Goal: Information Seeking & Learning: Learn about a topic

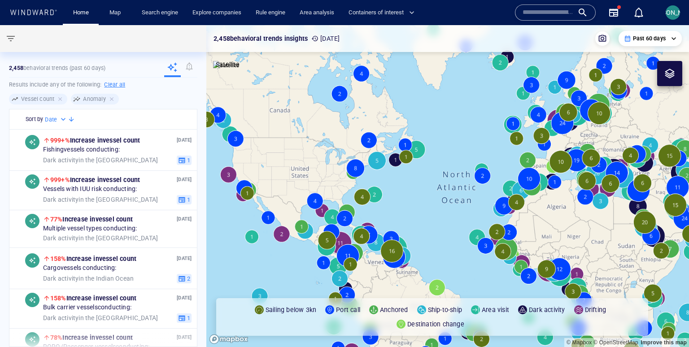
click at [669, 12] on span "[PERSON_NAME]" at bounding box center [673, 12] width 48 height 7
click at [158, 12] on link "Search engine" at bounding box center [160, 13] width 44 height 16
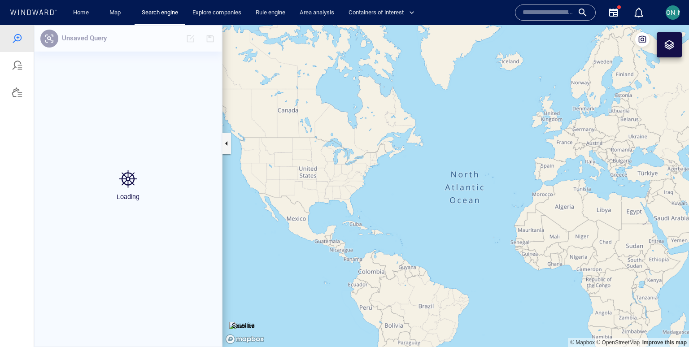
drag, startPoint x: 668, startPoint y: 205, endPoint x: 372, endPoint y: 146, distance: 302.0
click at [372, 146] on canvas "Map" at bounding box center [456, 186] width 467 height 322
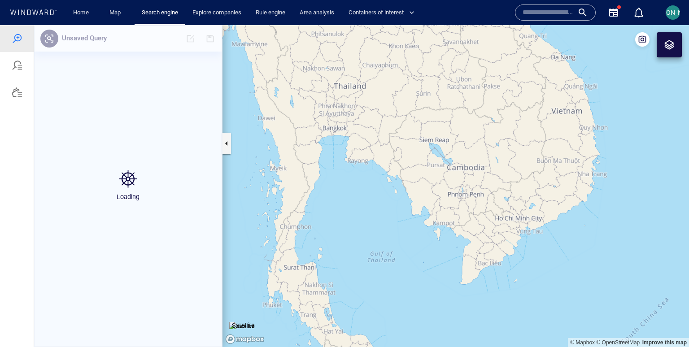
click at [667, 35] on div at bounding box center [669, 44] width 25 height 25
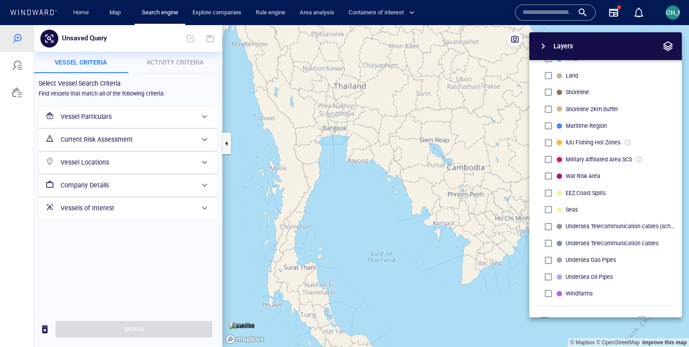
scroll to position [303, 0]
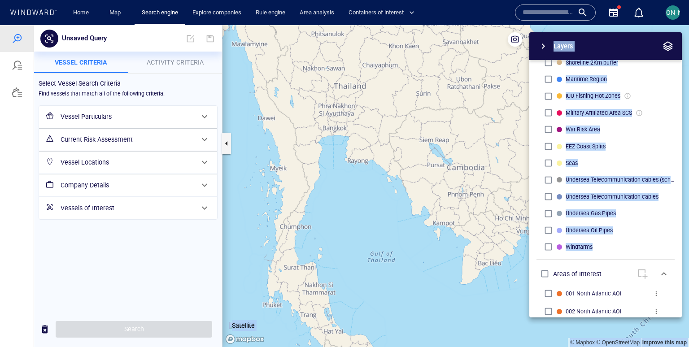
drag, startPoint x: 511, startPoint y: 259, endPoint x: 375, endPoint y: 237, distance: 137.6
click at [374, 237] on div "© Mapbox © OpenStreetMap Improve this map Satellite Layers System Areas Interna…" at bounding box center [456, 186] width 467 height 322
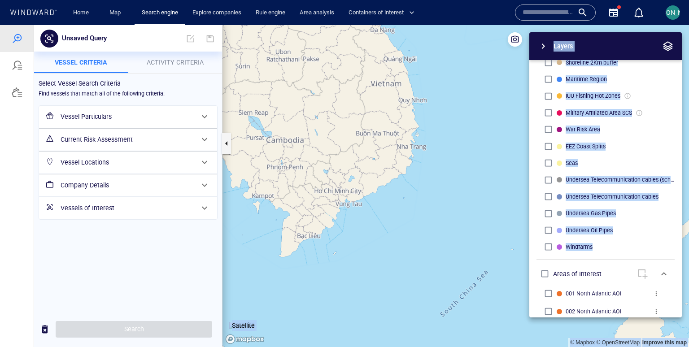
drag, startPoint x: 479, startPoint y: 251, endPoint x: 298, endPoint y: 225, distance: 183.3
click at [298, 224] on canvas "Map" at bounding box center [456, 186] width 467 height 322
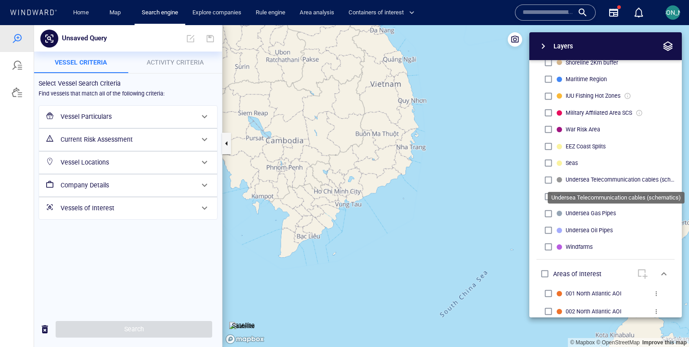
click at [583, 178] on p "Undersea Telecommunication cables (schematics)" at bounding box center [620, 180] width 109 height 8
drag, startPoint x: 345, startPoint y: 157, endPoint x: 352, endPoint y: 158, distance: 7.3
click at [352, 158] on canvas "Map" at bounding box center [456, 186] width 467 height 322
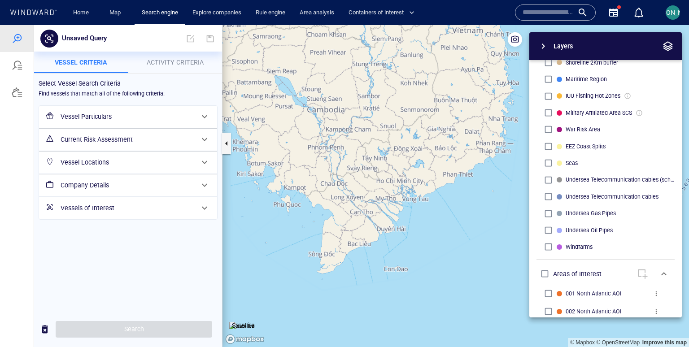
drag, startPoint x: 366, startPoint y: 176, endPoint x: 399, endPoint y: 148, distance: 44.0
click at [400, 148] on canvas "Map" at bounding box center [456, 186] width 467 height 322
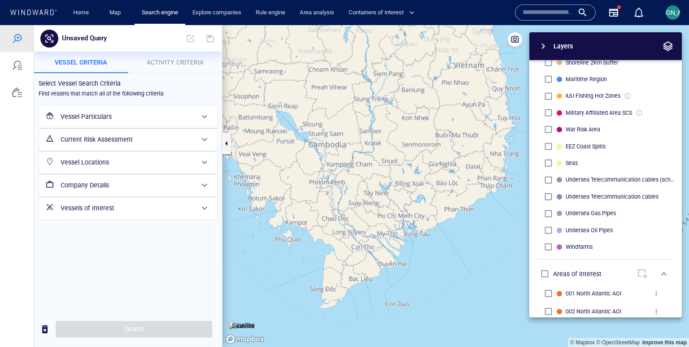
drag, startPoint x: 467, startPoint y: 211, endPoint x: 471, endPoint y: 279, distance: 68.8
click at [471, 279] on canvas "Map" at bounding box center [456, 186] width 467 height 322
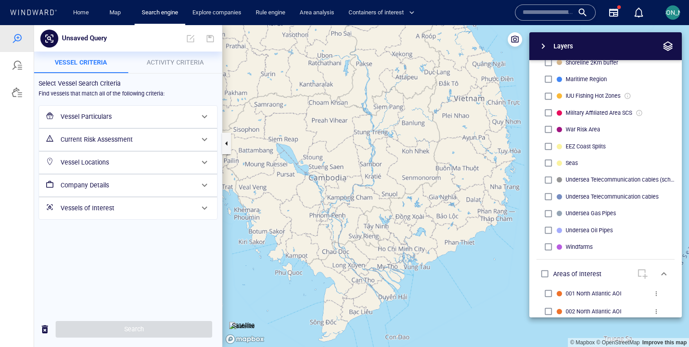
click at [675, 12] on span "[PERSON_NAME]" at bounding box center [673, 12] width 48 height 7
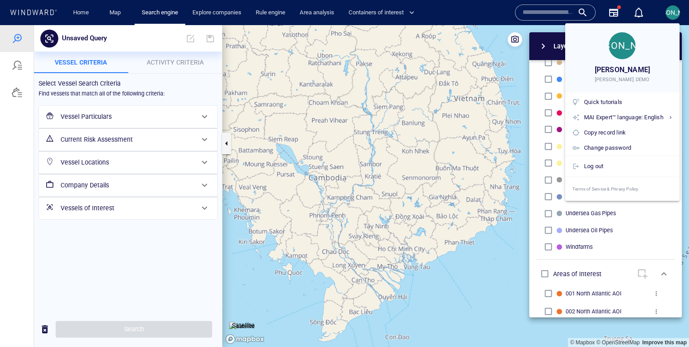
click at [675, 11] on div at bounding box center [344, 173] width 689 height 347
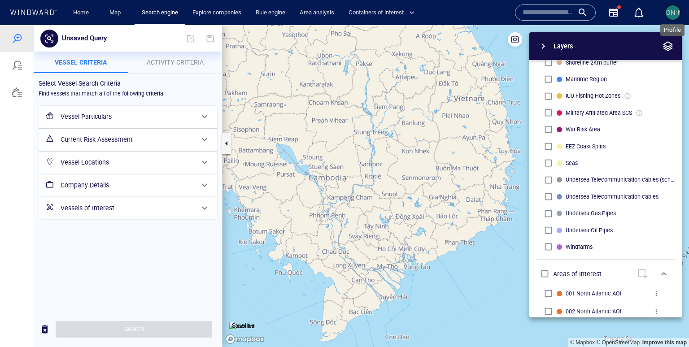
click at [672, 12] on span "[PERSON_NAME]" at bounding box center [673, 12] width 48 height 7
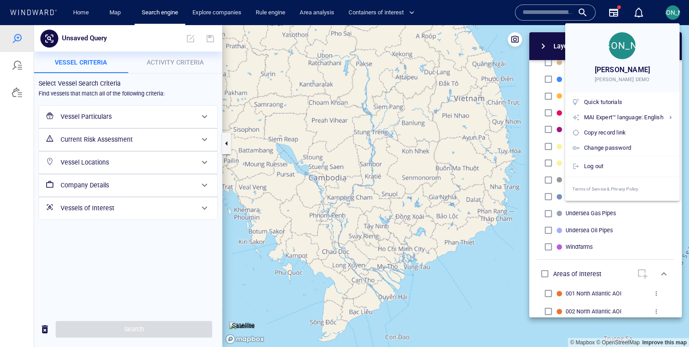
click at [644, 274] on div at bounding box center [344, 173] width 689 height 347
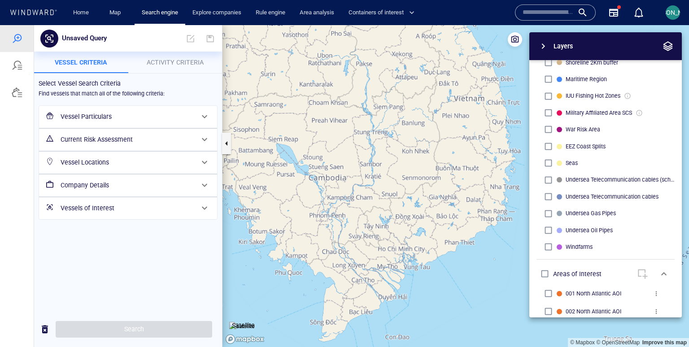
click at [644, 274] on span at bounding box center [643, 273] width 22 height 7
click at [677, 19] on span "[PERSON_NAME]" at bounding box center [673, 12] width 14 height 14
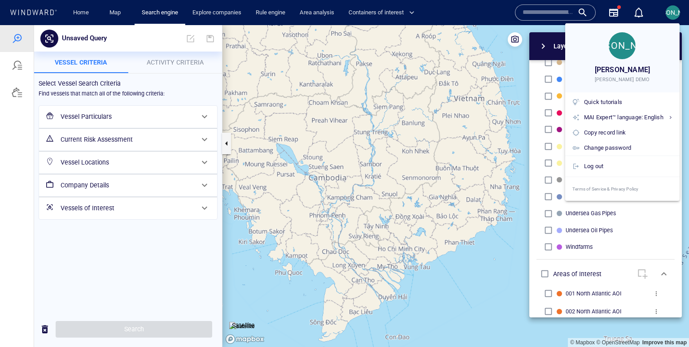
click at [644, 276] on div at bounding box center [344, 173] width 689 height 347
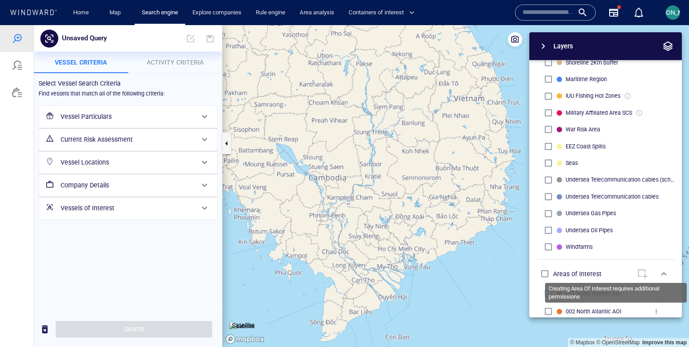
click at [640, 273] on span at bounding box center [643, 273] width 22 height 7
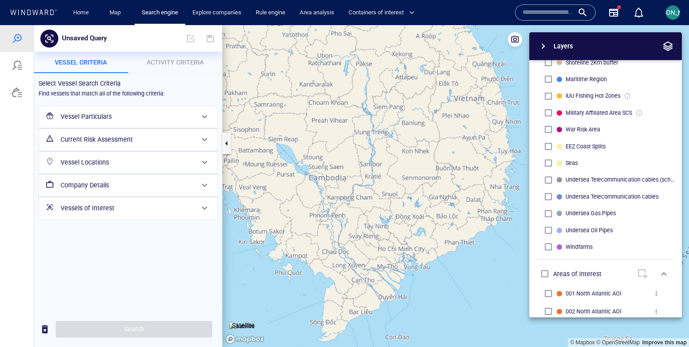
click at [463, 72] on canvas "Map" at bounding box center [456, 186] width 467 height 322
click at [354, 124] on canvas "Map" at bounding box center [456, 186] width 467 height 322
click at [668, 43] on span "button" at bounding box center [668, 46] width 11 height 11
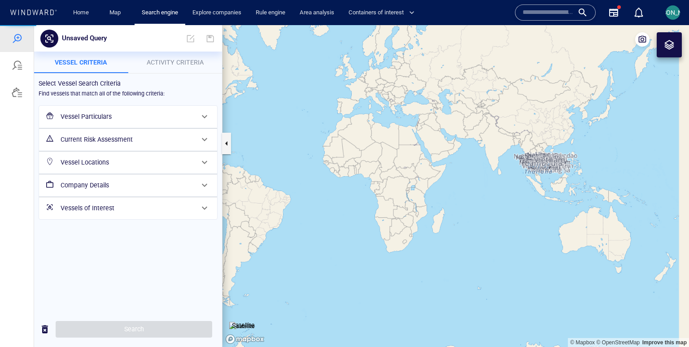
drag, startPoint x: 559, startPoint y: 148, endPoint x: 334, endPoint y: 205, distance: 231.5
click at [333, 205] on canvas "Map" at bounding box center [456, 186] width 467 height 322
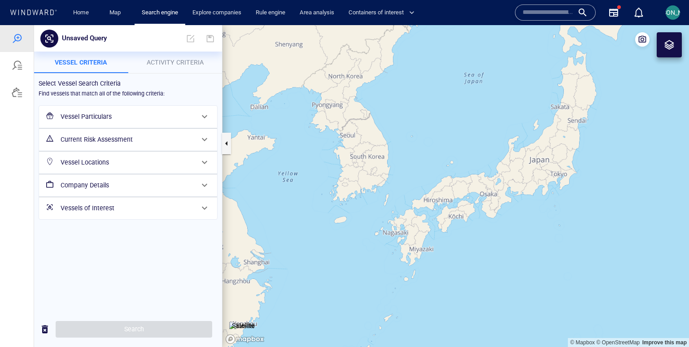
drag, startPoint x: 345, startPoint y: 167, endPoint x: 373, endPoint y: 169, distance: 27.4
click at [373, 169] on canvas "Map" at bounding box center [456, 186] width 467 height 322
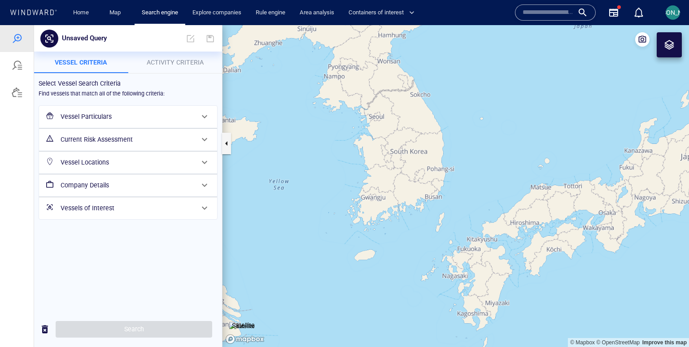
click at [132, 166] on h6 "Vessel Locations" at bounding box center [127, 162] width 133 height 11
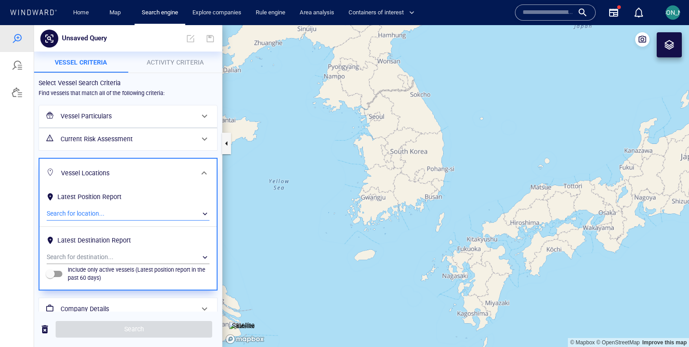
click at [127, 216] on div "​" at bounding box center [128, 213] width 163 height 13
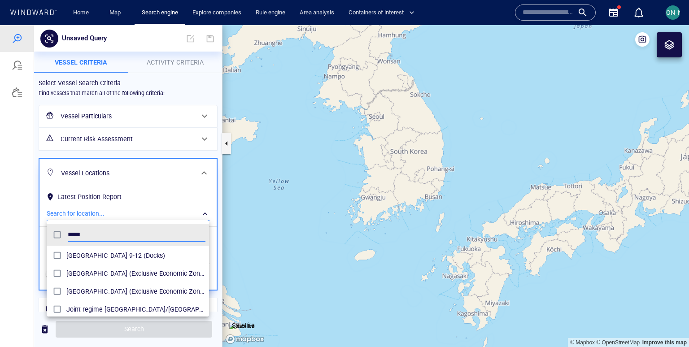
scroll to position [20, 0]
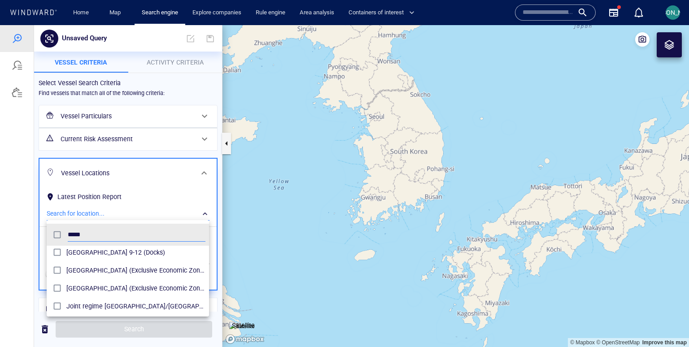
type input "*****"
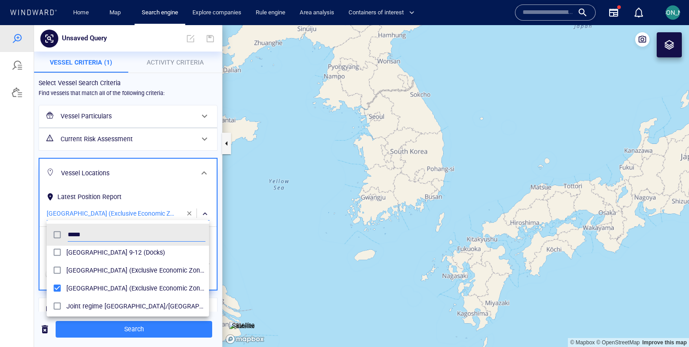
click at [27, 286] on div at bounding box center [344, 186] width 689 height 322
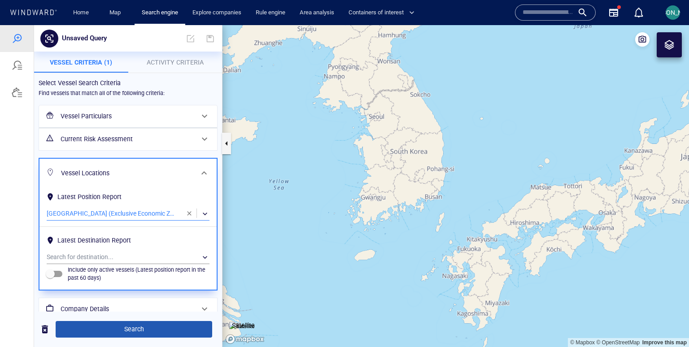
click at [121, 327] on span "Search" at bounding box center [134, 329] width 142 height 11
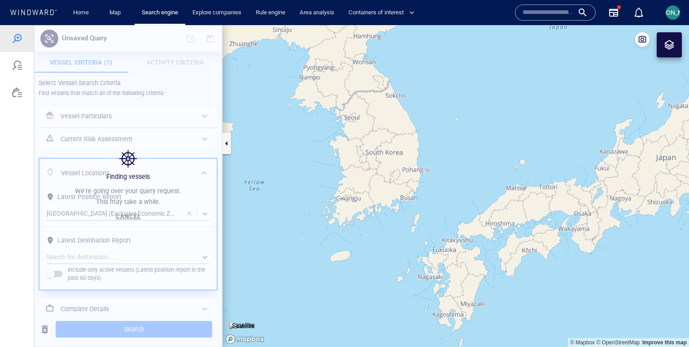
drag, startPoint x: 342, startPoint y: 169, endPoint x: 319, endPoint y: 171, distance: 23.4
click at [319, 171] on canvas "Map" at bounding box center [456, 186] width 467 height 322
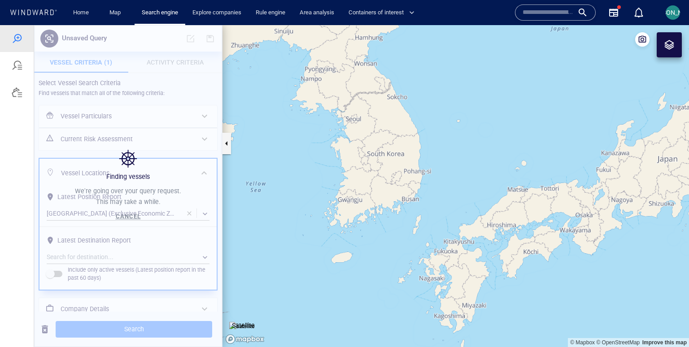
click at [666, 45] on div at bounding box center [669, 44] width 11 height 11
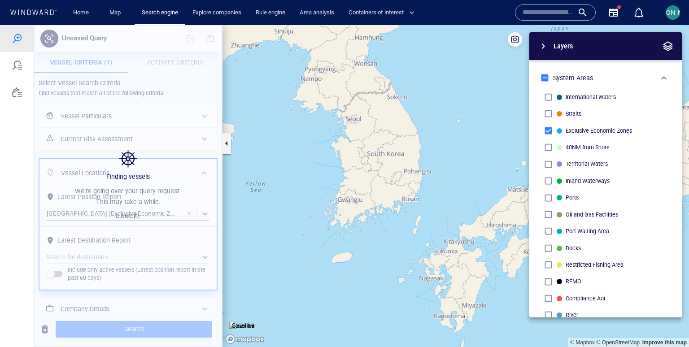
click at [416, 157] on canvas "Map" at bounding box center [456, 186] width 467 height 322
click at [667, 49] on span "button" at bounding box center [668, 46] width 11 height 11
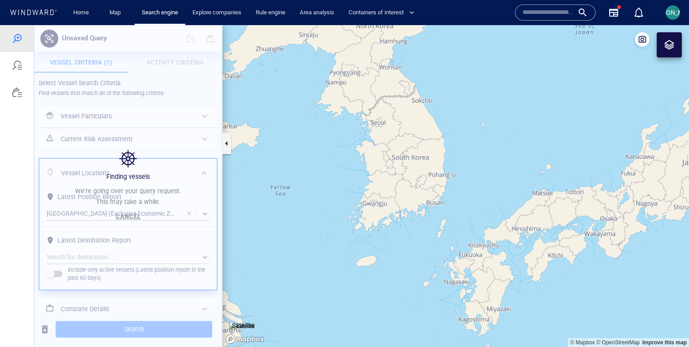
drag, startPoint x: 349, startPoint y: 155, endPoint x: 386, endPoint y: 170, distance: 40.7
click at [386, 170] on canvas "Map" at bounding box center [456, 186] width 467 height 322
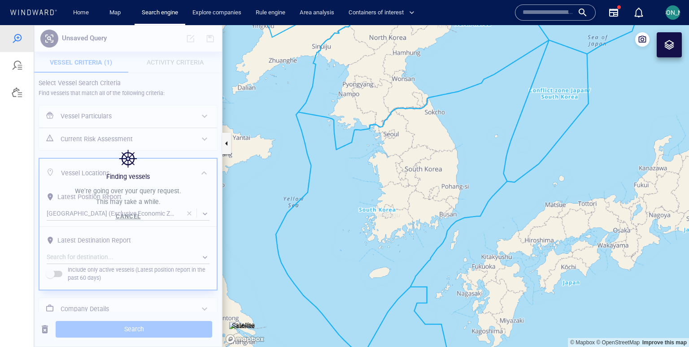
drag, startPoint x: 387, startPoint y: 167, endPoint x: 387, endPoint y: 160, distance: 6.3
click at [387, 160] on canvas "Map" at bounding box center [456, 186] width 467 height 322
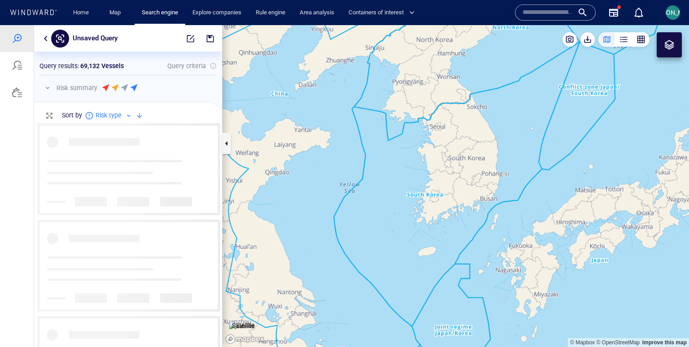
scroll to position [224, 188]
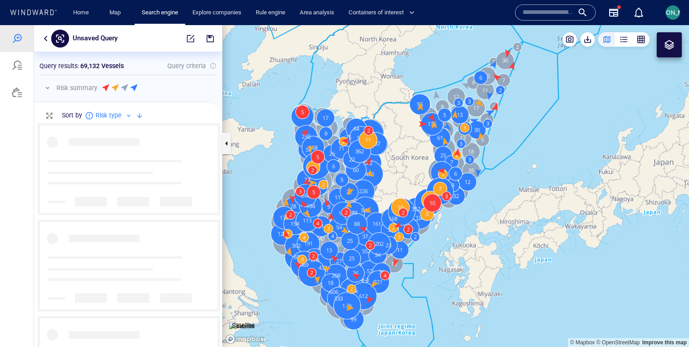
drag, startPoint x: 455, startPoint y: 180, endPoint x: 400, endPoint y: 180, distance: 55.2
click at [399, 180] on canvas "Map" at bounding box center [456, 186] width 467 height 322
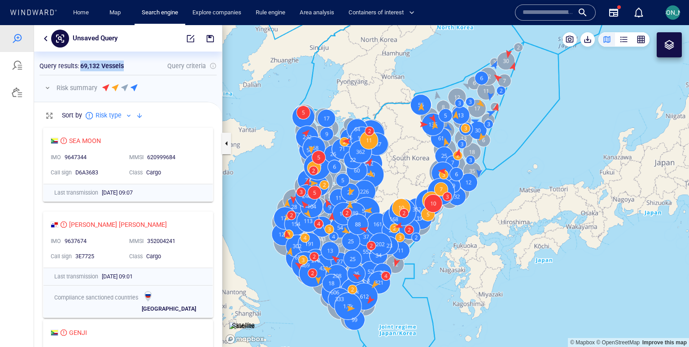
drag, startPoint x: 80, startPoint y: 65, endPoint x: 124, endPoint y: 66, distance: 44.0
click at [124, 66] on div "Query results : 69,132 Vessels" at bounding box center [82, 66] width 88 height 14
click at [46, 87] on button "button" at bounding box center [47, 88] width 11 height 11
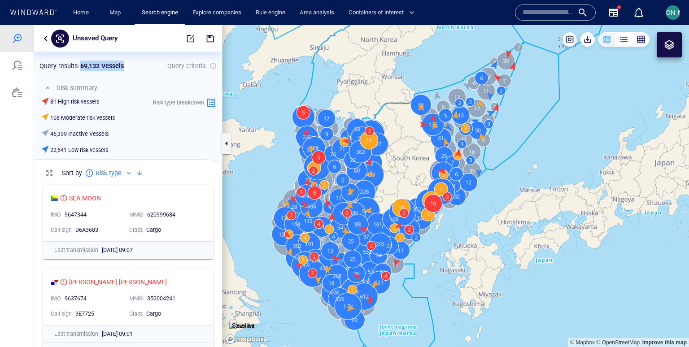
scroll to position [0, 0]
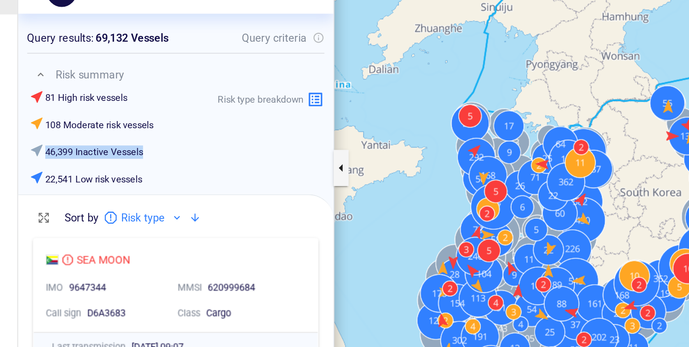
drag, startPoint x: 11, startPoint y: 78, endPoint x: 70, endPoint y: 79, distance: 59.7
click at [70, 79] on div "46,399 Inactive Vessels" at bounding box center [39, 78] width 75 height 13
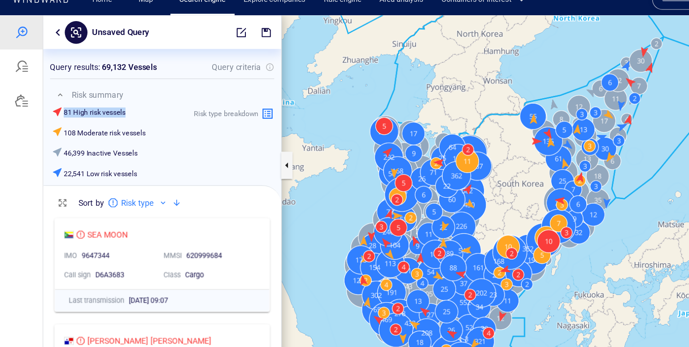
drag, startPoint x: 48, startPoint y: 92, endPoint x: 109, endPoint y: 96, distance: 60.3
click at [109, 96] on div "81 High risk vessels" at bounding box center [78, 92] width 75 height 13
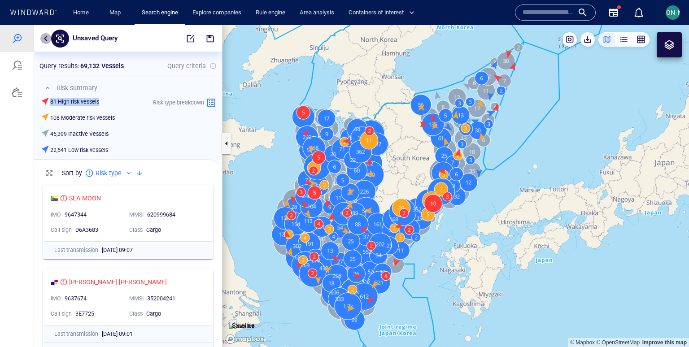
click at [44, 40] on button "button" at bounding box center [45, 38] width 11 height 11
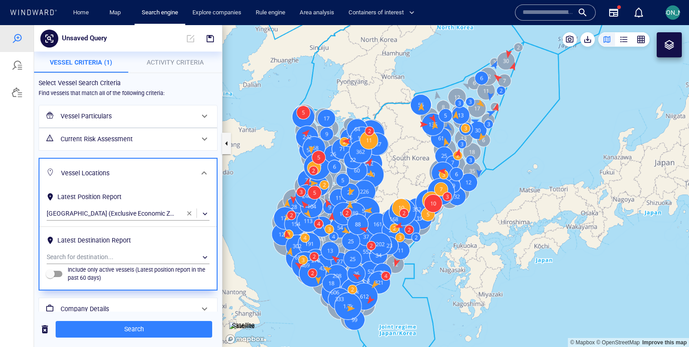
click at [85, 135] on h6 "Current Risk Assessment" at bounding box center [127, 139] width 133 height 11
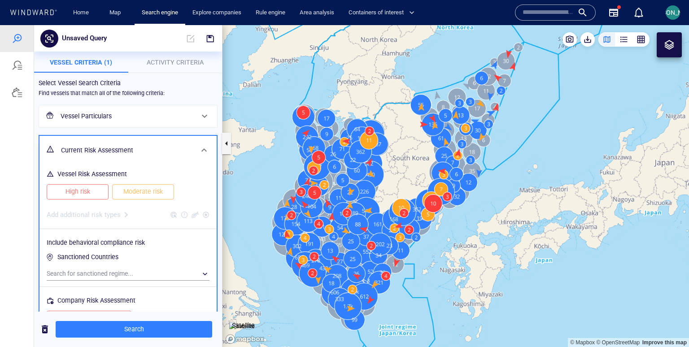
click at [86, 195] on span "High risk" at bounding box center [77, 191] width 43 height 11
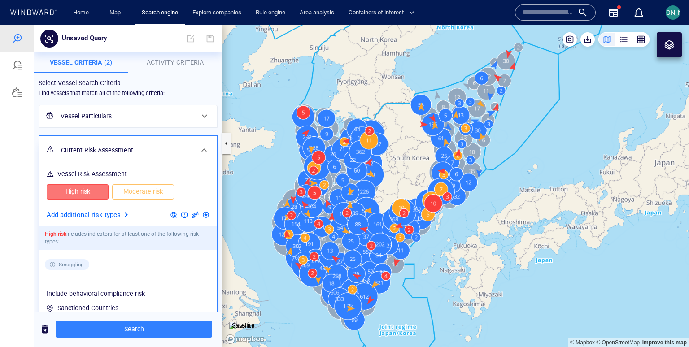
click at [96, 212] on p "Add additional risk types" at bounding box center [84, 216] width 74 height 12
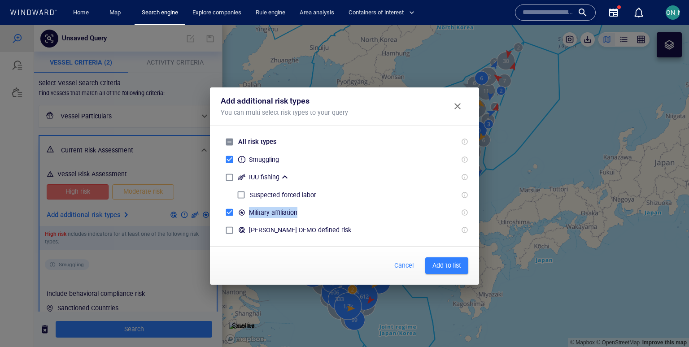
drag, startPoint x: 249, startPoint y: 214, endPoint x: 314, endPoint y: 214, distance: 65.5
click at [314, 214] on div "Military affiliation" at bounding box center [345, 213] width 248 height 18
drag, startPoint x: 249, startPoint y: 160, endPoint x: 297, endPoint y: 160, distance: 48.0
click at [297, 160] on div "Smuggling" at bounding box center [345, 160] width 248 height 18
click at [445, 263] on span "Add to list" at bounding box center [447, 265] width 29 height 11
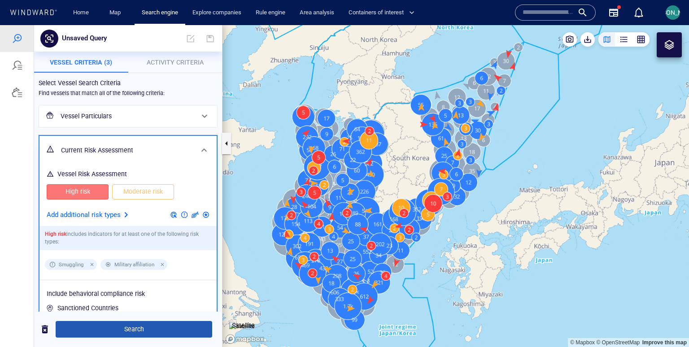
click at [123, 329] on span "Search" at bounding box center [134, 329] width 142 height 11
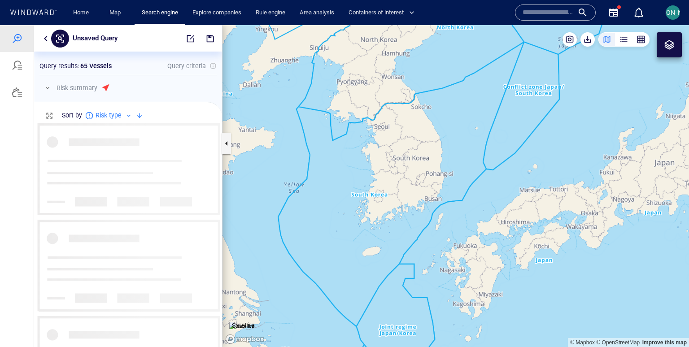
scroll to position [224, 188]
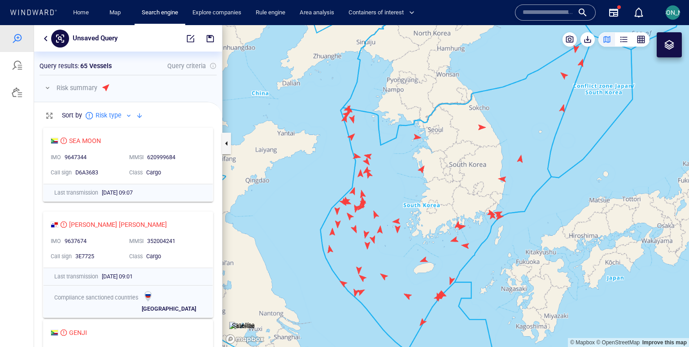
drag, startPoint x: 421, startPoint y: 168, endPoint x: 370, endPoint y: 172, distance: 50.4
click at [370, 172] on canvas "Map" at bounding box center [456, 186] width 467 height 322
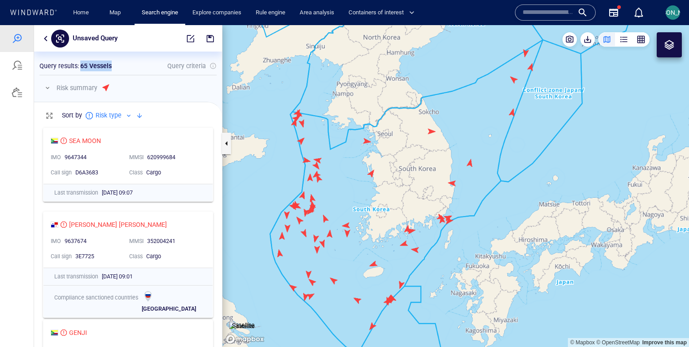
drag, startPoint x: 79, startPoint y: 66, endPoint x: 120, endPoint y: 66, distance: 41.7
click at [120, 66] on div "Query results : 65 Vessels Query criteria" at bounding box center [127, 66] width 177 height 11
click at [48, 87] on button "button" at bounding box center [47, 88] width 11 height 11
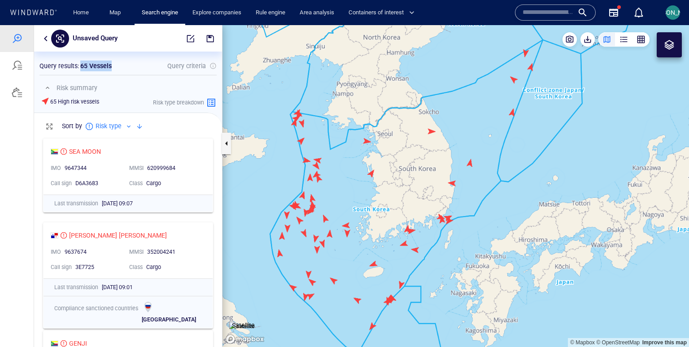
scroll to position [214, 188]
click at [48, 87] on button "button" at bounding box center [47, 88] width 11 height 11
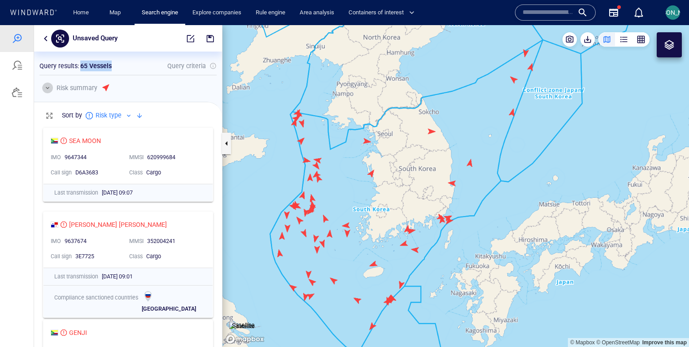
click at [48, 88] on button "button" at bounding box center [47, 88] width 11 height 11
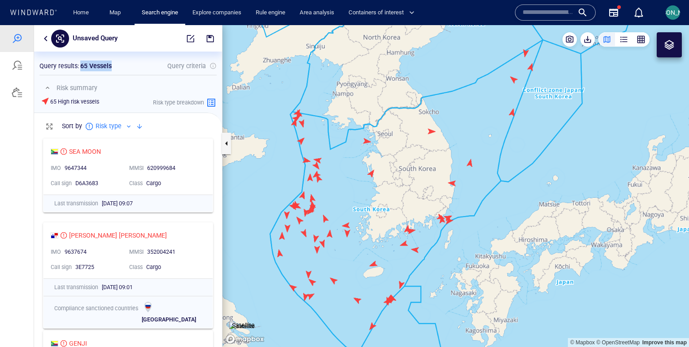
click at [352, 186] on canvas "Map" at bounding box center [456, 186] width 467 height 322
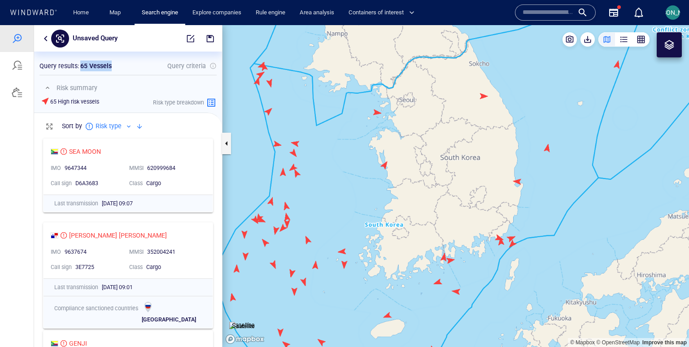
drag, startPoint x: 352, startPoint y: 186, endPoint x: 379, endPoint y: 153, distance: 42.7
click at [379, 153] on canvas "Map" at bounding box center [456, 186] width 467 height 322
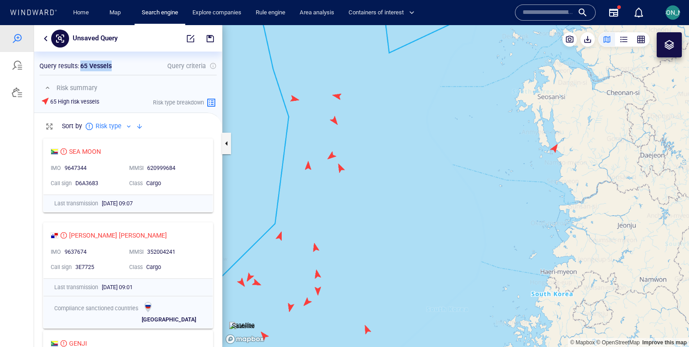
click at [295, 101] on canvas "Map" at bounding box center [456, 186] width 467 height 322
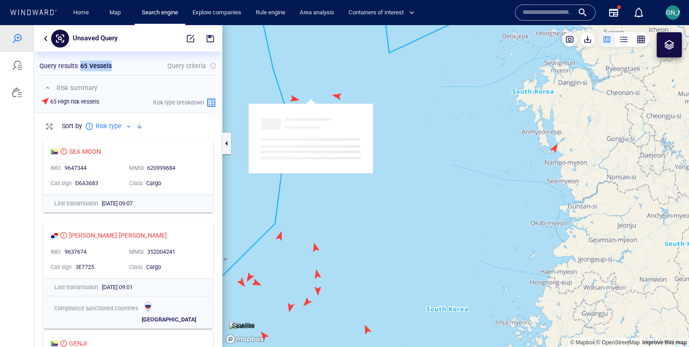
drag, startPoint x: 309, startPoint y: 74, endPoint x: 325, endPoint y: 74, distance: 15.7
click at [325, 74] on canvas "Map" at bounding box center [456, 186] width 467 height 322
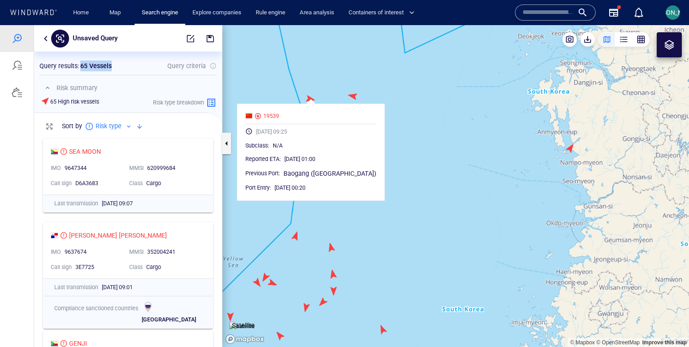
click at [395, 151] on canvas "Map" at bounding box center [456, 186] width 467 height 322
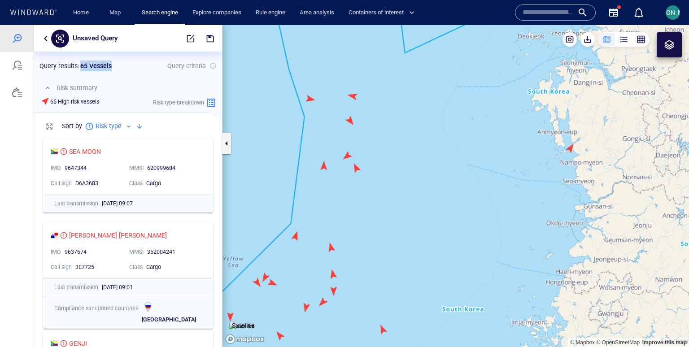
click at [570, 146] on canvas "Map" at bounding box center [456, 186] width 467 height 322
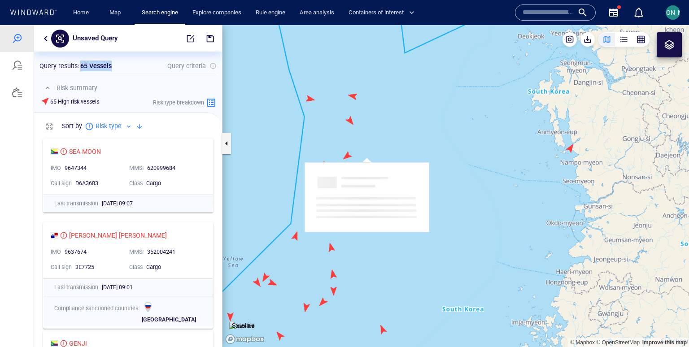
drag, startPoint x: 583, startPoint y: 140, endPoint x: 379, endPoint y: 150, distance: 204.5
click at [379, 150] on canvas "Map" at bounding box center [456, 186] width 467 height 322
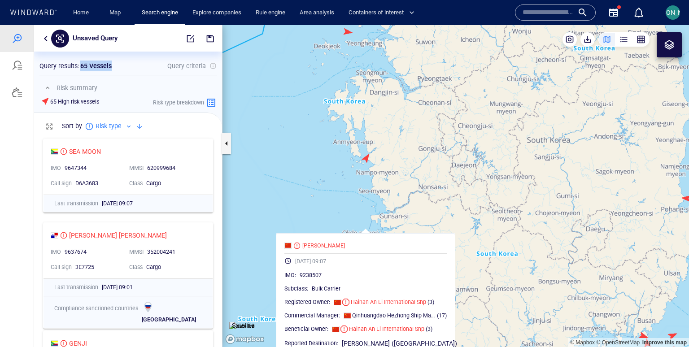
drag, startPoint x: 372, startPoint y: 122, endPoint x: 370, endPoint y: 195, distance: 73.2
click at [370, 195] on canvas "Map" at bounding box center [456, 186] width 467 height 322
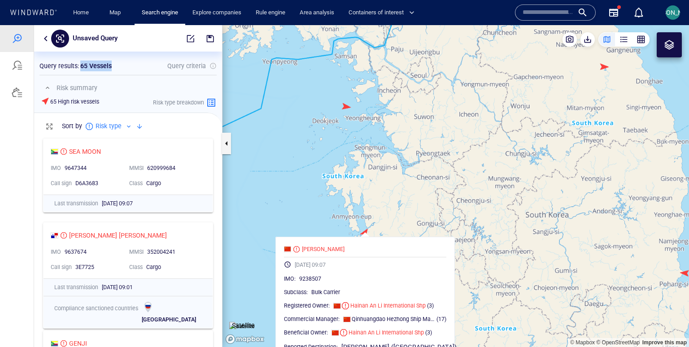
click at [342, 105] on canvas "Map" at bounding box center [456, 186] width 467 height 322
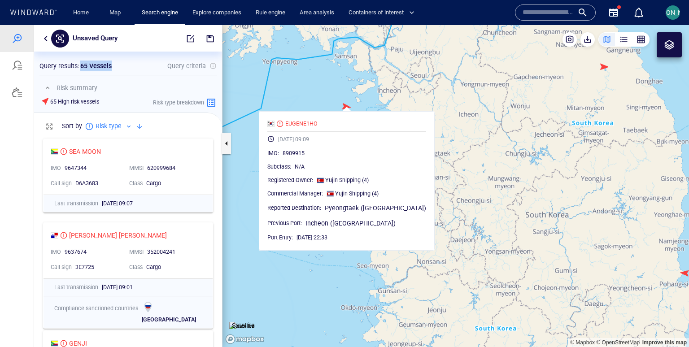
click at [313, 102] on canvas "Map" at bounding box center [456, 186] width 467 height 322
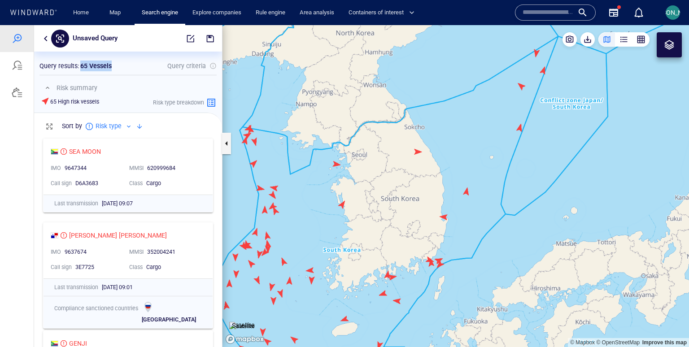
drag, startPoint x: 330, startPoint y: 193, endPoint x: 349, endPoint y: 184, distance: 21.1
click at [349, 184] on canvas "Map" at bounding box center [456, 186] width 467 height 322
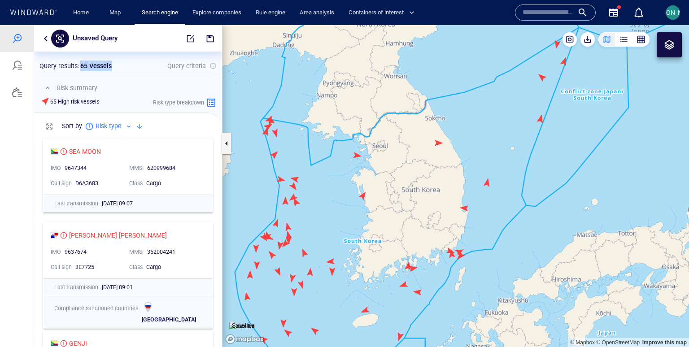
drag, startPoint x: 335, startPoint y: 210, endPoint x: 335, endPoint y: 168, distance: 41.3
click at [335, 168] on canvas "Map" at bounding box center [456, 186] width 467 height 322
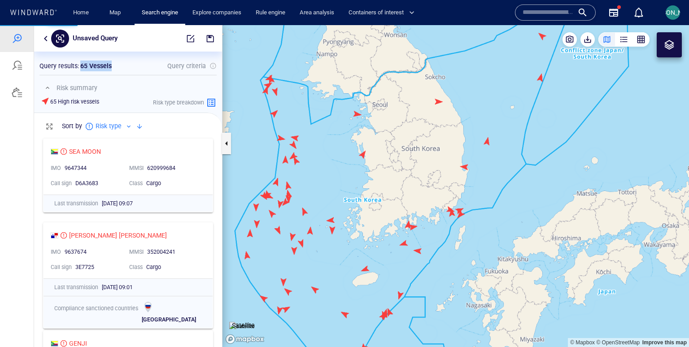
click at [289, 184] on canvas "Map" at bounding box center [456, 186] width 467 height 322
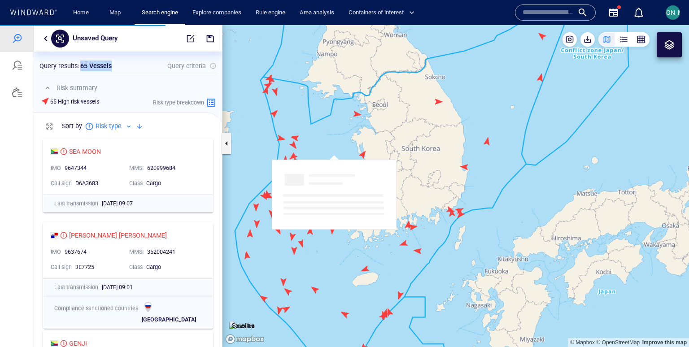
drag, startPoint x: 303, startPoint y: 177, endPoint x: 349, endPoint y: 148, distance: 55.3
click at [350, 147] on canvas "Map" at bounding box center [456, 186] width 467 height 322
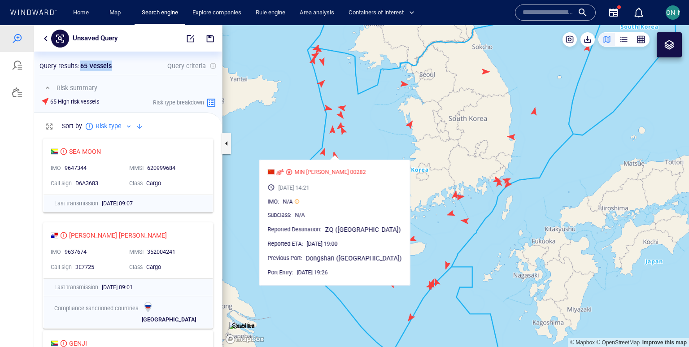
click at [349, 148] on canvas "Map" at bounding box center [456, 186] width 467 height 322
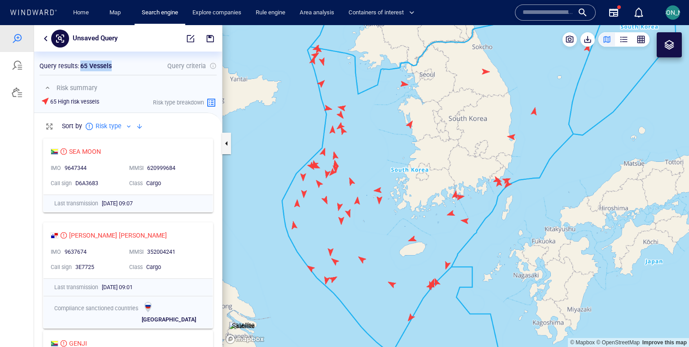
click at [349, 148] on canvas "Map" at bounding box center [456, 186] width 467 height 322
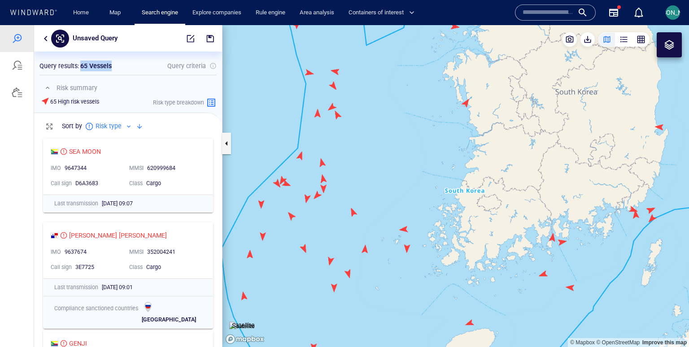
click at [321, 166] on canvas "Map" at bounding box center [456, 186] width 467 height 322
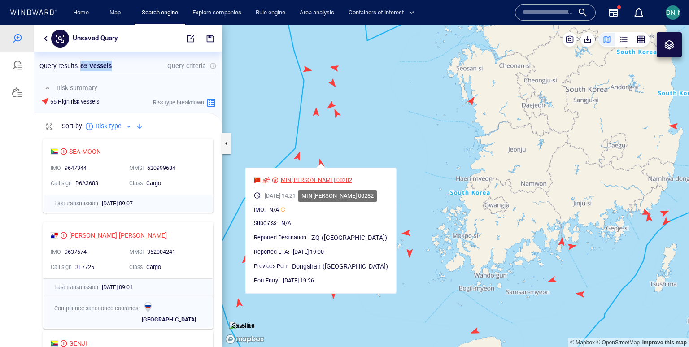
click at [320, 179] on div "MIN DONG YU 00282" at bounding box center [316, 180] width 71 height 8
click at [298, 158] on canvas "Map" at bounding box center [456, 186] width 467 height 322
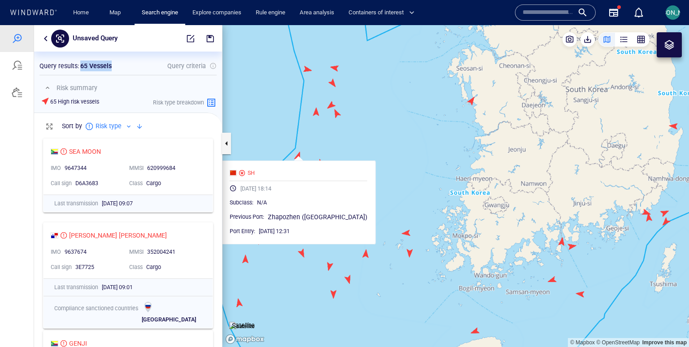
click at [305, 145] on canvas "Map" at bounding box center [456, 186] width 467 height 322
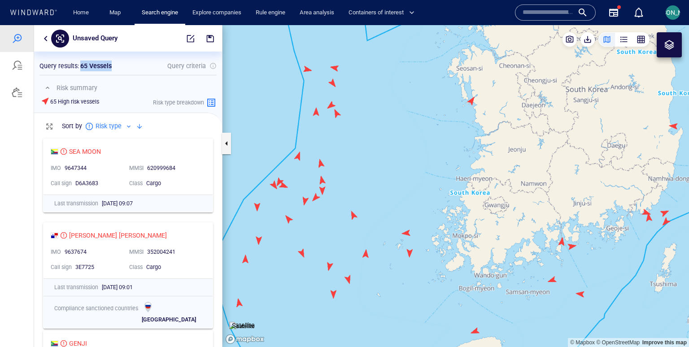
drag, startPoint x: 310, startPoint y: 148, endPoint x: 342, endPoint y: 108, distance: 51.0
click at [342, 108] on canvas "Map" at bounding box center [456, 186] width 467 height 322
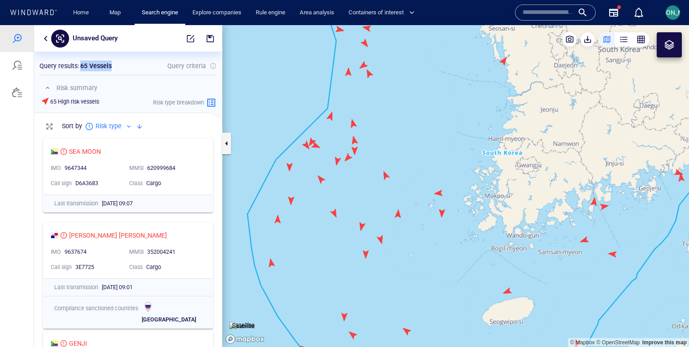
click at [292, 166] on canvas "Map" at bounding box center [456, 186] width 467 height 322
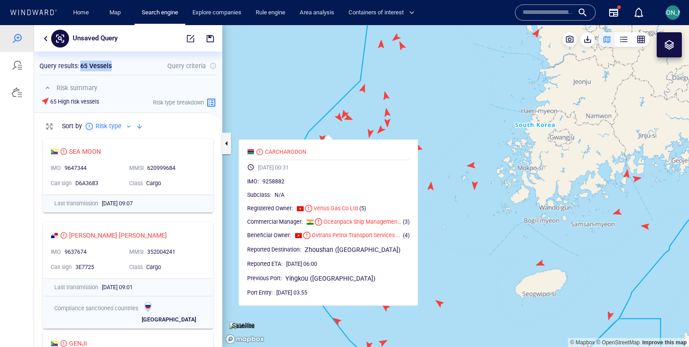
drag, startPoint x: 288, startPoint y: 132, endPoint x: 327, endPoint y: 100, distance: 50.7
click at [327, 100] on canvas "Map" at bounding box center [456, 186] width 467 height 322
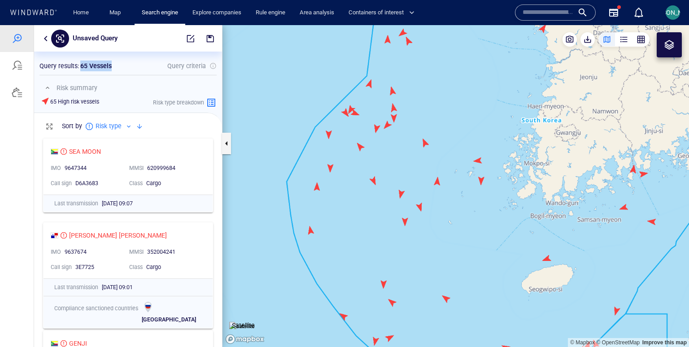
click at [331, 166] on canvas "Map" at bounding box center [456, 186] width 467 height 322
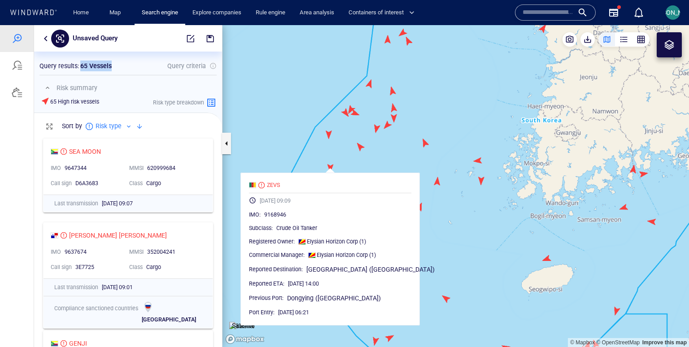
click at [303, 140] on canvas "Map" at bounding box center [456, 186] width 467 height 322
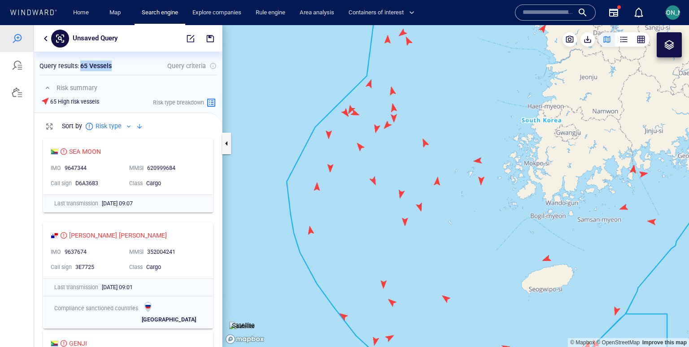
click at [320, 189] on canvas "Map" at bounding box center [456, 186] width 467 height 322
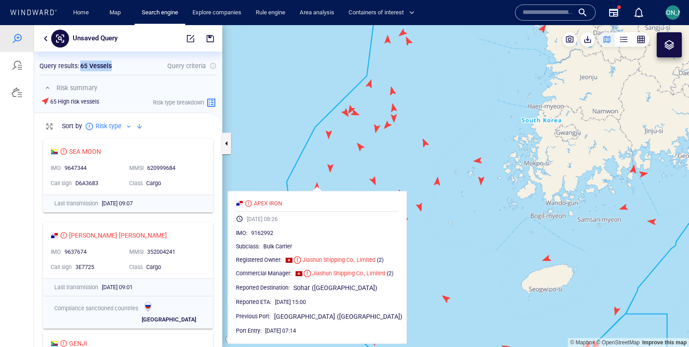
click at [311, 170] on canvas "Map" at bounding box center [456, 186] width 467 height 322
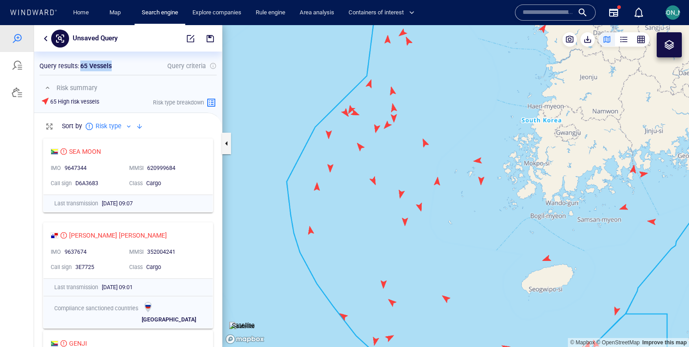
click at [307, 227] on canvas "Map" at bounding box center [456, 186] width 467 height 322
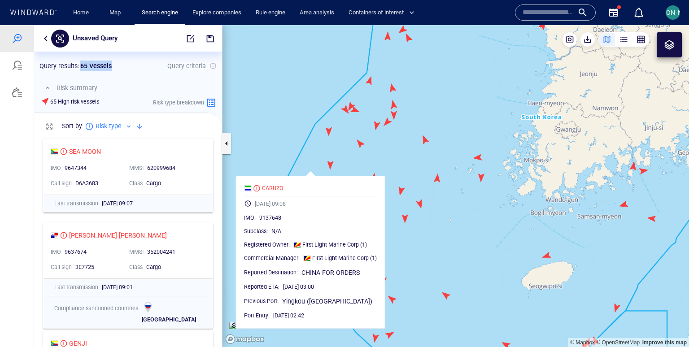
drag, startPoint x: 338, startPoint y: 222, endPoint x: 338, endPoint y: 163, distance: 58.8
click at [338, 163] on canvas "Map" at bounding box center [456, 186] width 467 height 322
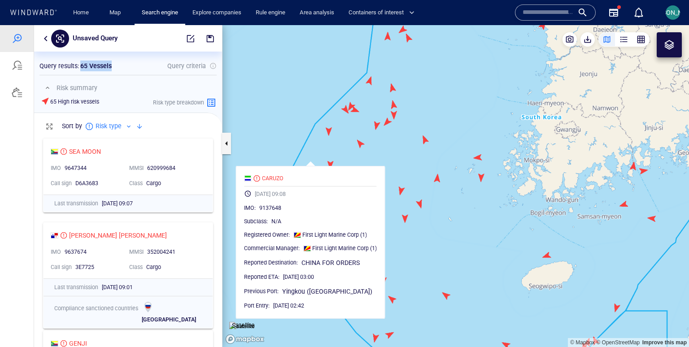
click at [338, 163] on canvas "Map" at bounding box center [456, 186] width 467 height 322
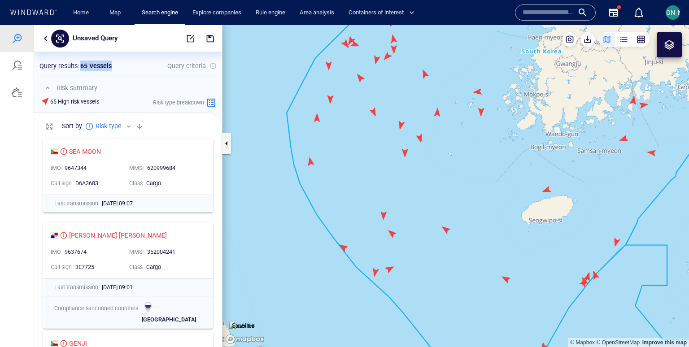
click at [346, 247] on canvas "Map" at bounding box center [456, 186] width 467 height 322
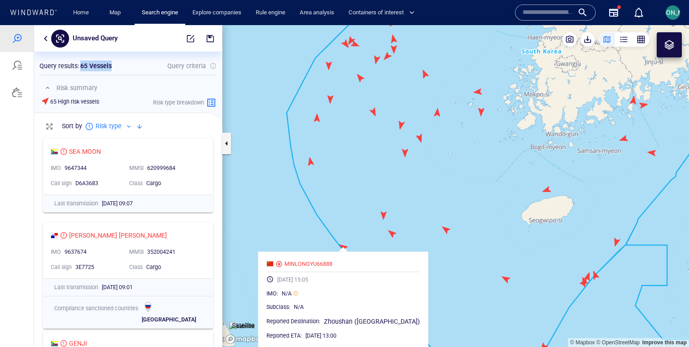
drag, startPoint x: 349, startPoint y: 225, endPoint x: 348, endPoint y: 179, distance: 46.2
click at [349, 223] on canvas "Map" at bounding box center [456, 186] width 467 height 322
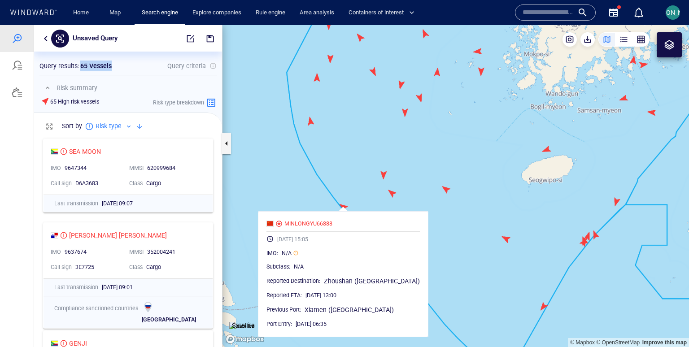
drag, startPoint x: 347, startPoint y: 160, endPoint x: 347, endPoint y: 142, distance: 18.0
click at [347, 142] on canvas "Map" at bounding box center [456, 186] width 467 height 322
click at [48, 36] on button "button" at bounding box center [45, 38] width 11 height 11
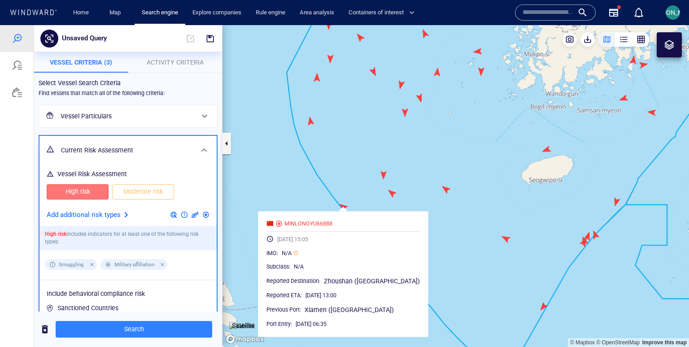
scroll to position [20, 0]
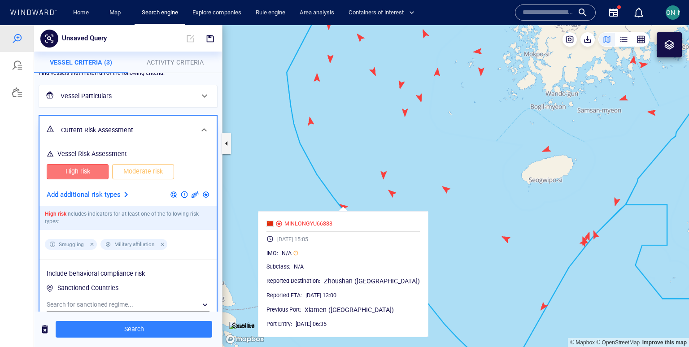
click at [117, 191] on p "Add additional risk types" at bounding box center [84, 195] width 74 height 12
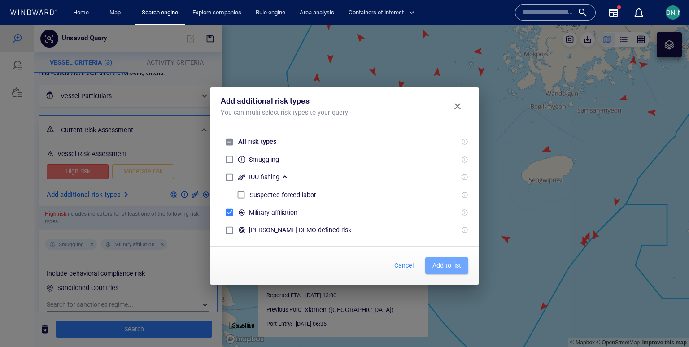
click at [450, 267] on span "Add to list" at bounding box center [447, 265] width 29 height 11
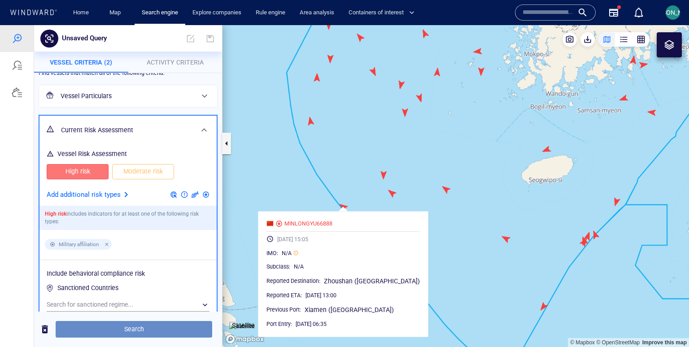
click at [174, 332] on span "Search" at bounding box center [134, 329] width 142 height 11
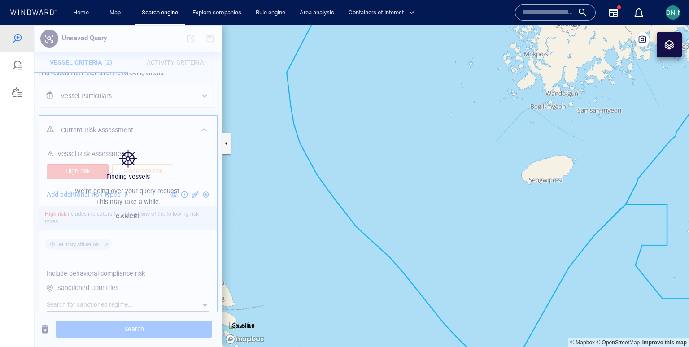
click at [365, 237] on canvas "Map" at bounding box center [456, 186] width 467 height 322
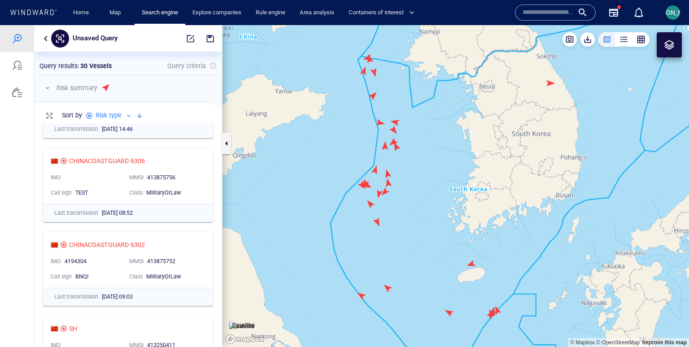
scroll to position [940, 0]
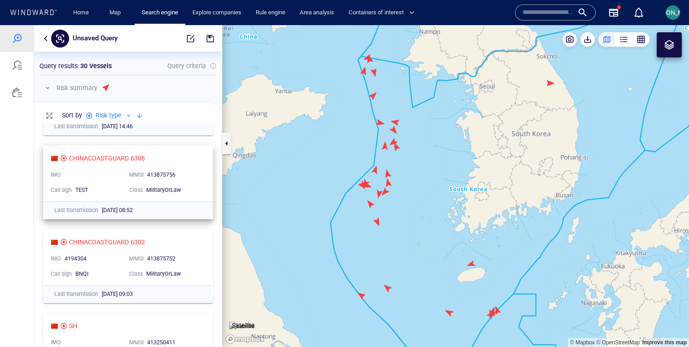
click at [194, 197] on div "Class MilitaryOrLaw" at bounding box center [165, 190] width 79 height 15
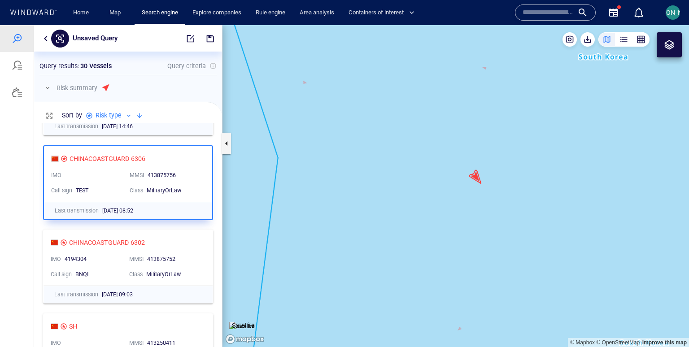
click at [404, 203] on canvas "Map" at bounding box center [456, 186] width 467 height 322
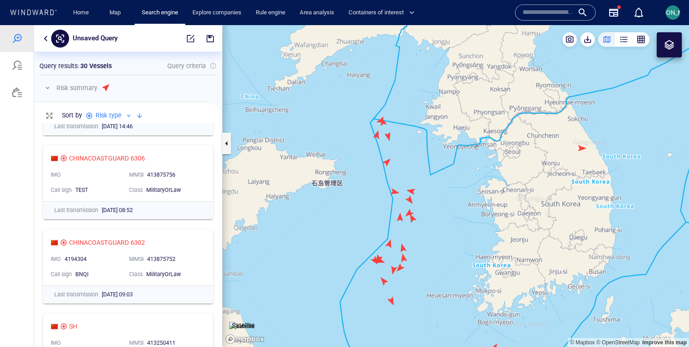
drag, startPoint x: 430, startPoint y: 201, endPoint x: 382, endPoint y: 167, distance: 58.5
click at [382, 167] on canvas "Map" at bounding box center [456, 186] width 467 height 322
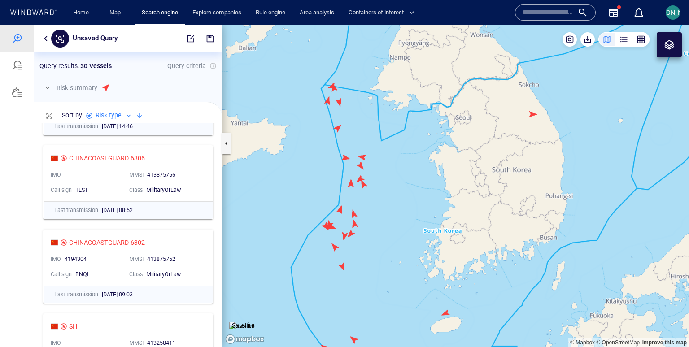
click at [45, 87] on button "button" at bounding box center [47, 88] width 11 height 11
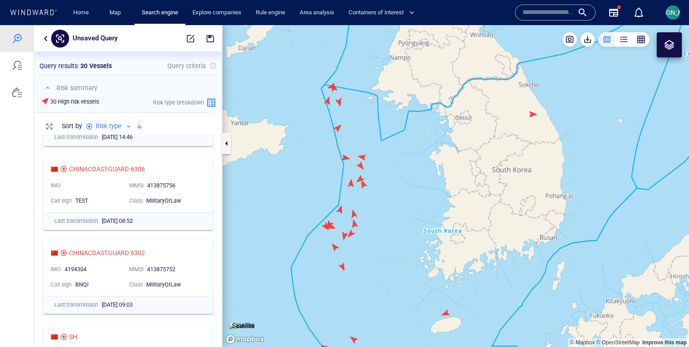
scroll to position [214, 188]
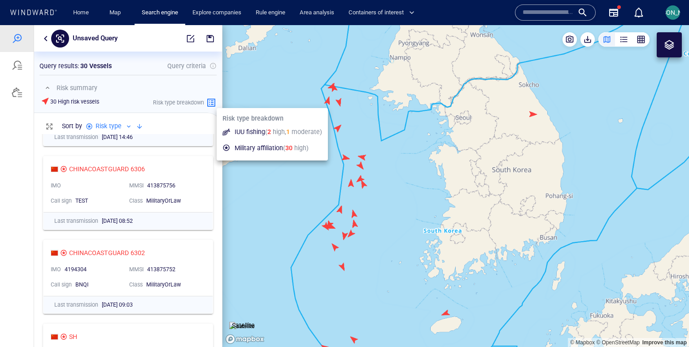
click at [180, 101] on p "Risk type breakdown" at bounding box center [178, 103] width 51 height 8
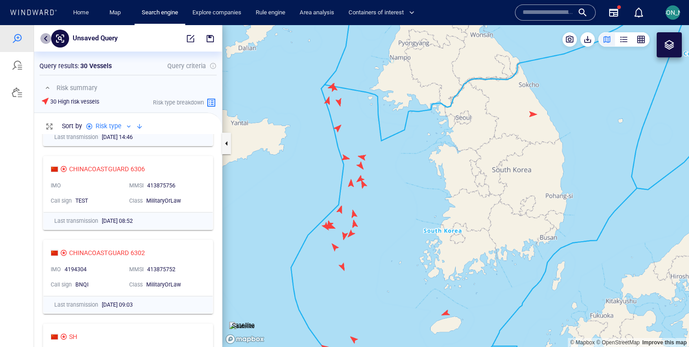
click at [43, 37] on button "button" at bounding box center [45, 38] width 11 height 11
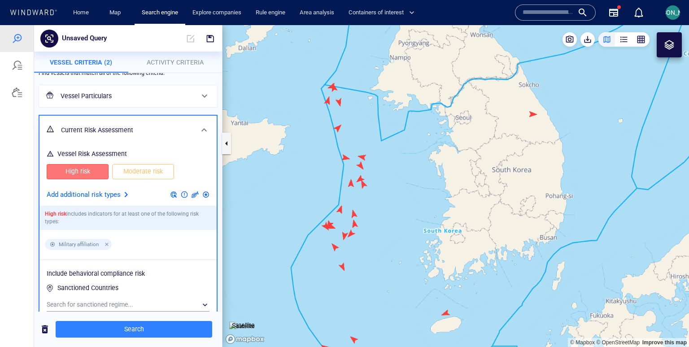
click at [110, 190] on p "Add additional risk types" at bounding box center [84, 195] width 74 height 12
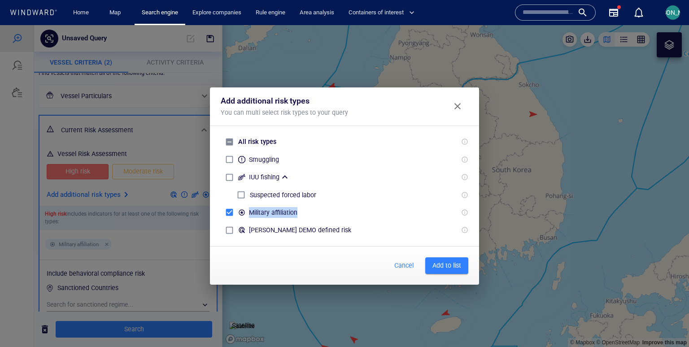
drag, startPoint x: 249, startPoint y: 215, endPoint x: 307, endPoint y: 215, distance: 58.8
click at [307, 215] on div "Military affiliation" at bounding box center [345, 213] width 248 height 18
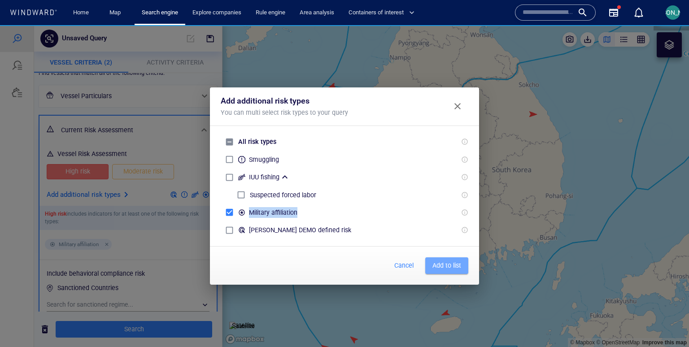
click at [441, 258] on button "Add to list" at bounding box center [446, 266] width 43 height 17
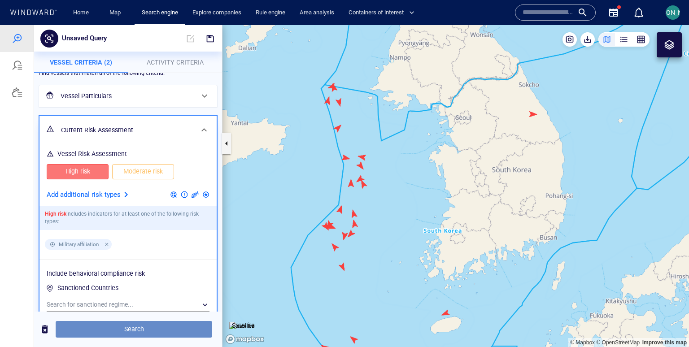
click at [147, 327] on span "Search" at bounding box center [134, 329] width 142 height 11
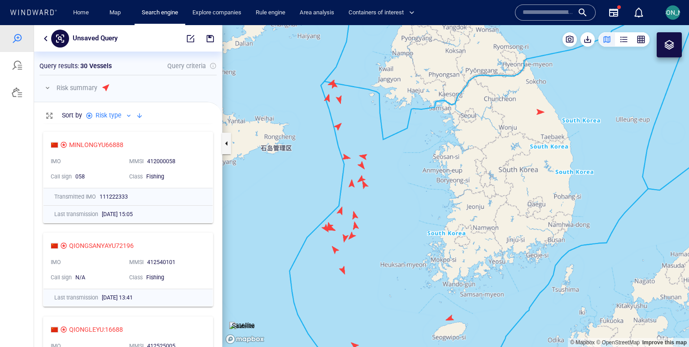
scroll to position [265, 0]
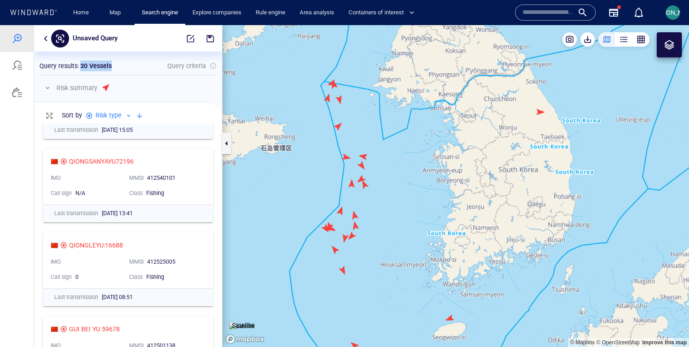
drag, startPoint x: 79, startPoint y: 65, endPoint x: 111, endPoint y: 64, distance: 31.9
click at [111, 64] on div "Query results : 30 Vessels" at bounding box center [76, 66] width 76 height 14
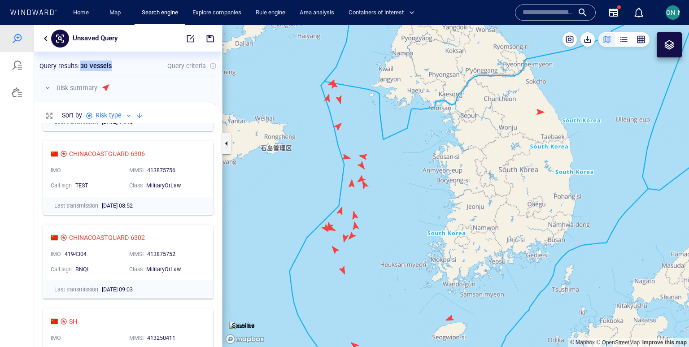
scroll to position [943, 0]
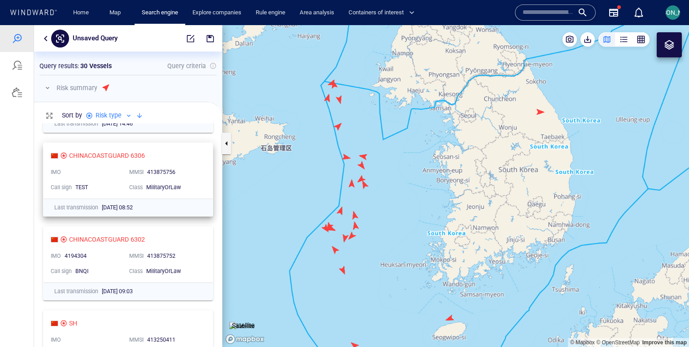
click at [204, 180] on div "CHINACOASTGUARD 6306 IMO MMSI 413875756 Call sign TEST Class MilitaryOrLaw" at bounding box center [128, 171] width 169 height 56
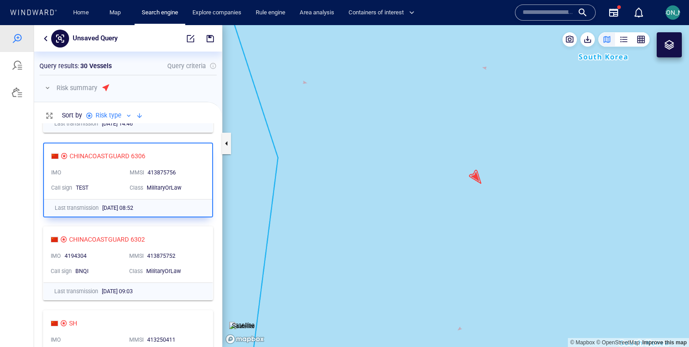
click at [475, 178] on canvas "Map" at bounding box center [456, 186] width 467 height 322
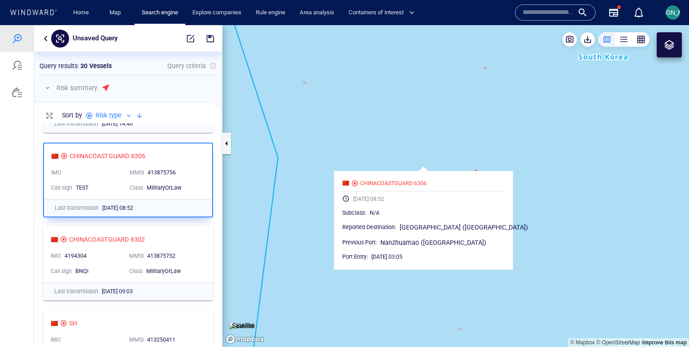
drag, startPoint x: 469, startPoint y: 166, endPoint x: 409, endPoint y: 154, distance: 61.8
click at [408, 154] on canvas "Map" at bounding box center [456, 186] width 467 height 322
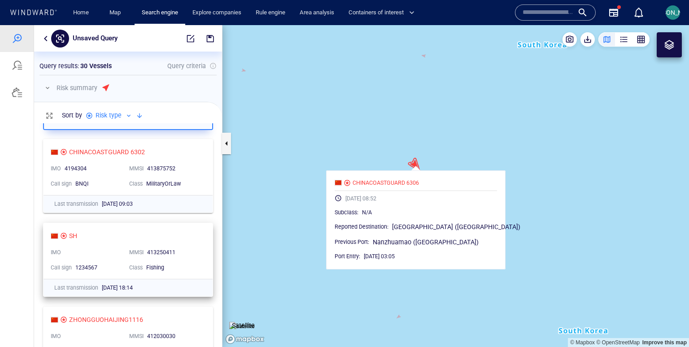
click at [191, 255] on div "413250411" at bounding box center [173, 253] width 53 height 8
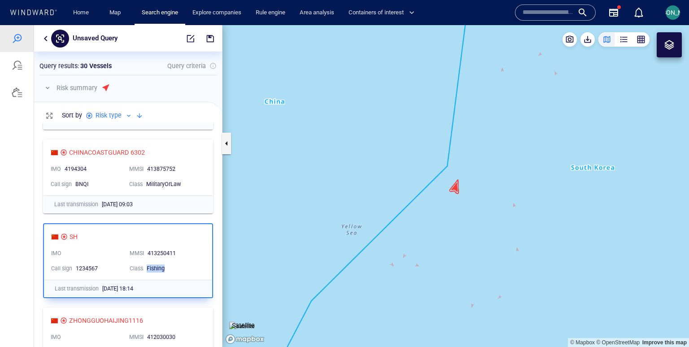
drag, startPoint x: 167, startPoint y: 267, endPoint x: 149, endPoint y: 268, distance: 18.5
click at [148, 268] on div "Fishing" at bounding box center [174, 269] width 54 height 8
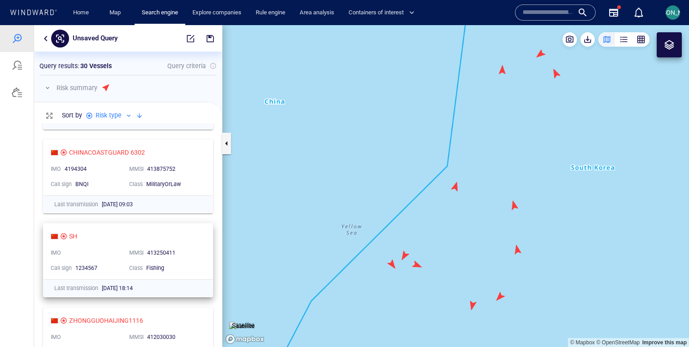
click at [186, 259] on div "MMSI 413250411" at bounding box center [165, 253] width 79 height 15
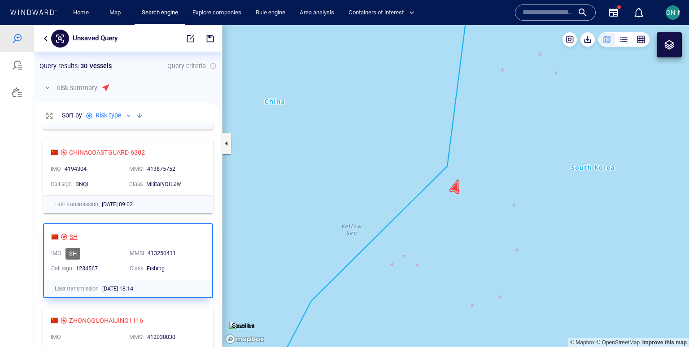
click at [75, 236] on div "SH" at bounding box center [74, 237] width 8 height 11
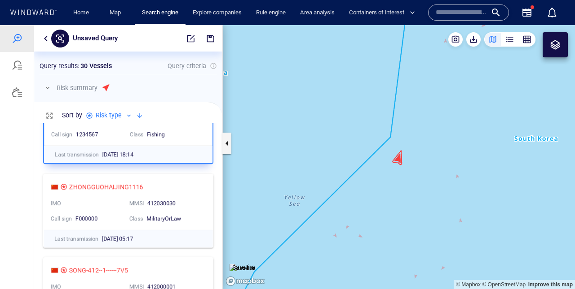
scroll to position [166, 188]
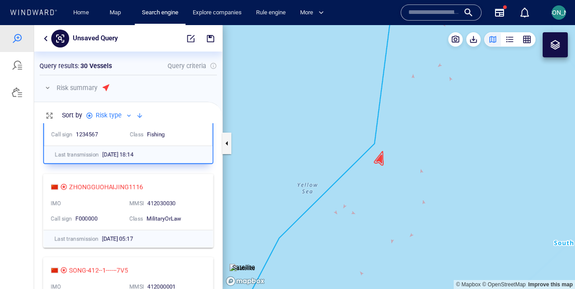
drag, startPoint x: 352, startPoint y: 178, endPoint x: 304, endPoint y: 145, distance: 58.8
click at [303, 144] on canvas "Map" at bounding box center [399, 157] width 352 height 264
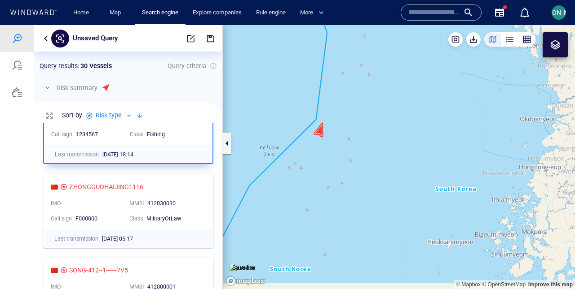
click at [304, 145] on canvas "Map" at bounding box center [399, 157] width 352 height 264
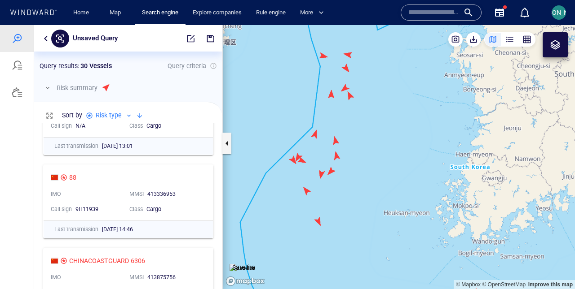
scroll to position [834, 0]
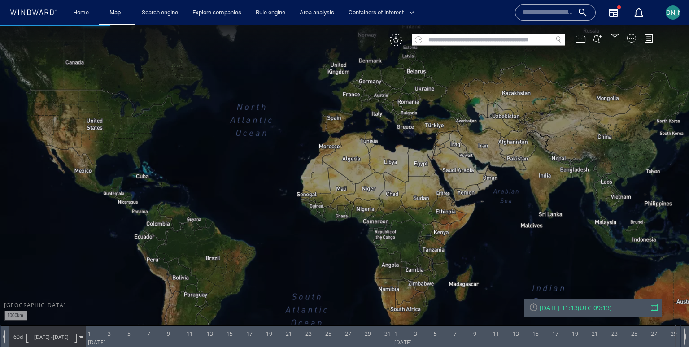
drag, startPoint x: 495, startPoint y: 196, endPoint x: 217, endPoint y: 142, distance: 283.0
click at [216, 143] on canvas "Map" at bounding box center [344, 181] width 689 height 313
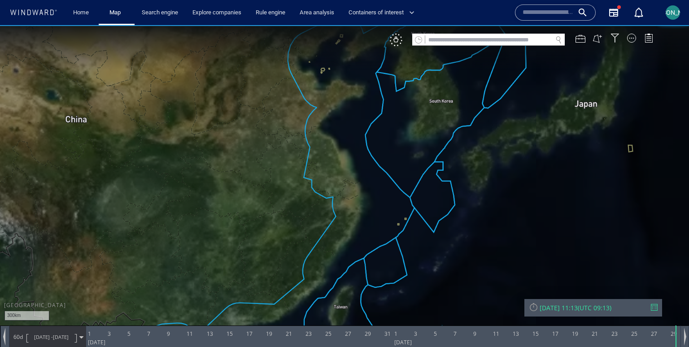
drag, startPoint x: 395, startPoint y: 107, endPoint x: 298, endPoint y: 132, distance: 100.2
click at [298, 132] on canvas "Map" at bounding box center [344, 181] width 689 height 313
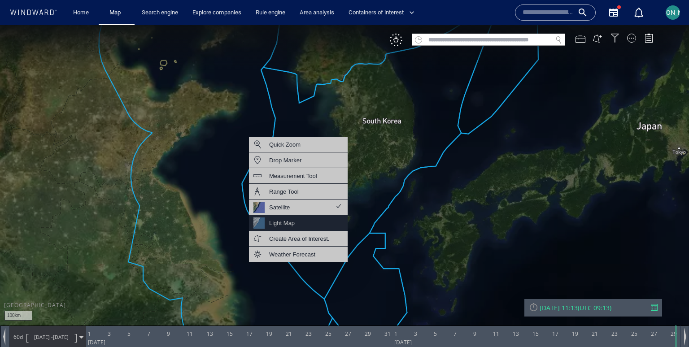
click at [295, 225] on div "Light Map" at bounding box center [298, 223] width 99 height 16
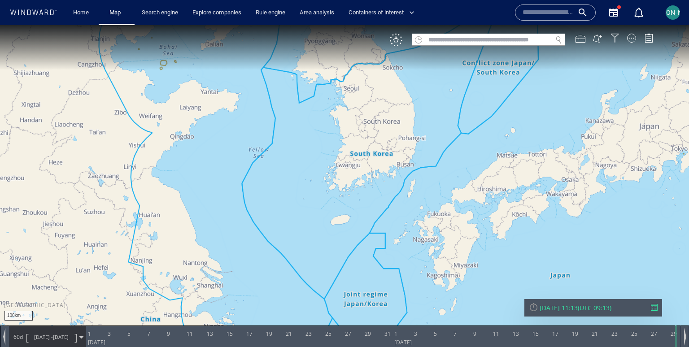
drag, startPoint x: 310, startPoint y: 180, endPoint x: 270, endPoint y: 201, distance: 44.8
click at [270, 201] on canvas "Map" at bounding box center [344, 181] width 689 height 313
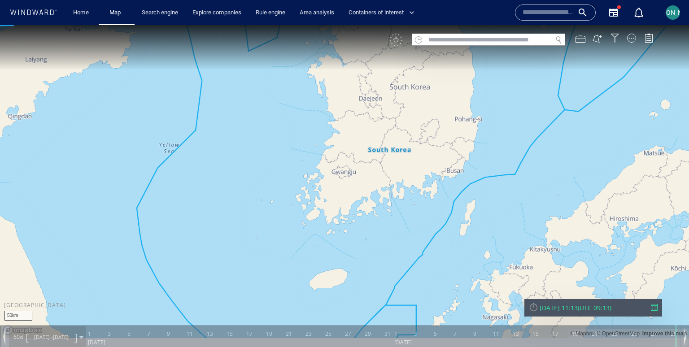
drag, startPoint x: 271, startPoint y: 192, endPoint x: 203, endPoint y: 229, distance: 77.7
click at [202, 229] on canvas "Map" at bounding box center [344, 181] width 689 height 313
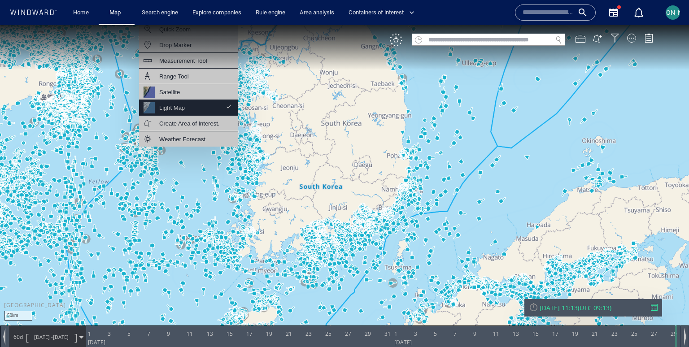
click at [202, 107] on div "Light Map" at bounding box center [188, 108] width 99 height 16
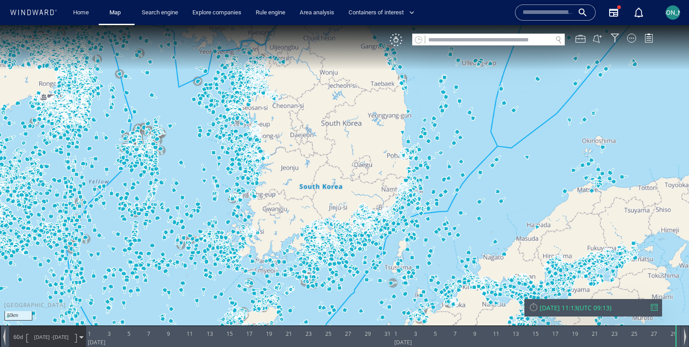
click at [182, 115] on canvas "Map" at bounding box center [344, 181] width 689 height 313
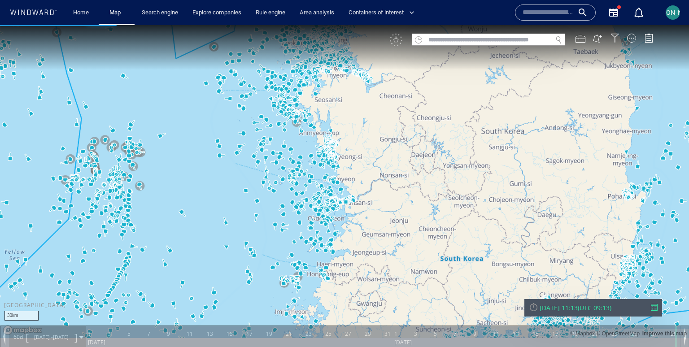
drag, startPoint x: 187, startPoint y: 123, endPoint x: 160, endPoint y: 136, distance: 29.7
click at [160, 136] on canvas "Map" at bounding box center [344, 181] width 689 height 313
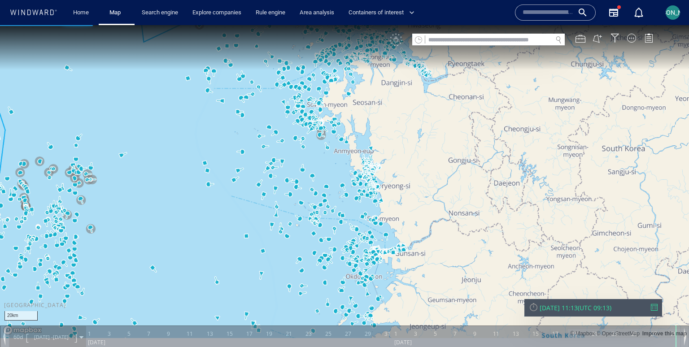
drag, startPoint x: 169, startPoint y: 133, endPoint x: 143, endPoint y: 176, distance: 50.6
click at [143, 176] on canvas "Map" at bounding box center [344, 181] width 689 height 313
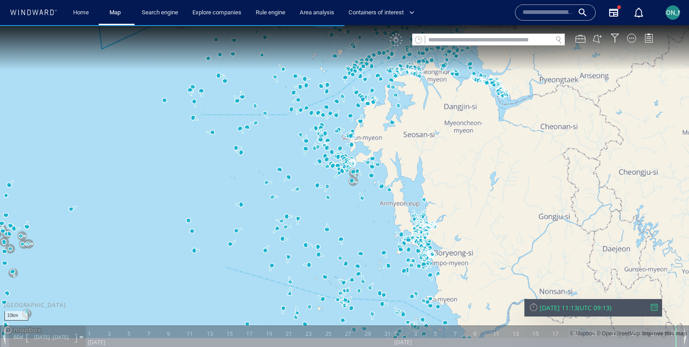
drag, startPoint x: 167, startPoint y: 178, endPoint x: 96, endPoint y: 231, distance: 89.5
click at [95, 231] on canvas "Map" at bounding box center [344, 181] width 689 height 313
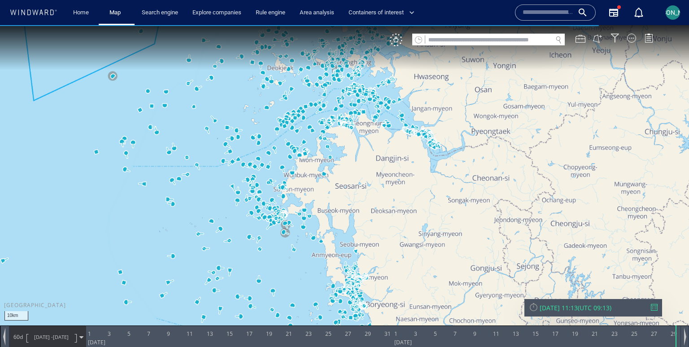
drag, startPoint x: 225, startPoint y: 96, endPoint x: 211, endPoint y: 121, distance: 27.9
click at [211, 121] on canvas "Map" at bounding box center [344, 181] width 689 height 313
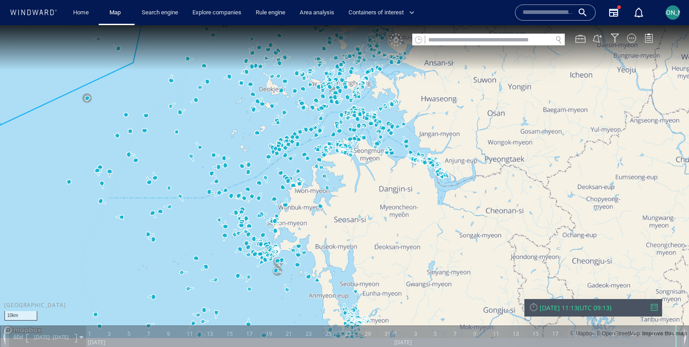
drag, startPoint x: 211, startPoint y: 121, endPoint x: 211, endPoint y: 132, distance: 11.2
click at [211, 132] on canvas "Map" at bounding box center [344, 181] width 689 height 313
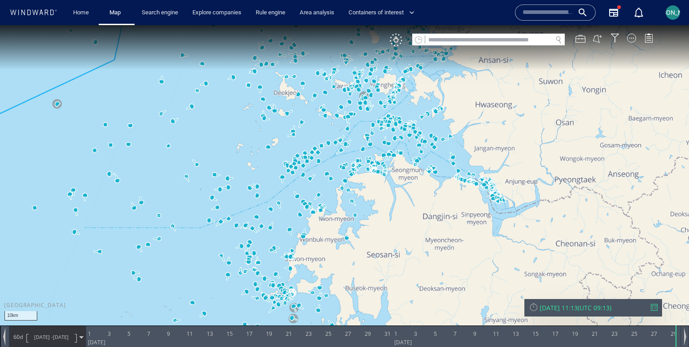
click at [218, 133] on canvas "Map" at bounding box center [344, 181] width 689 height 313
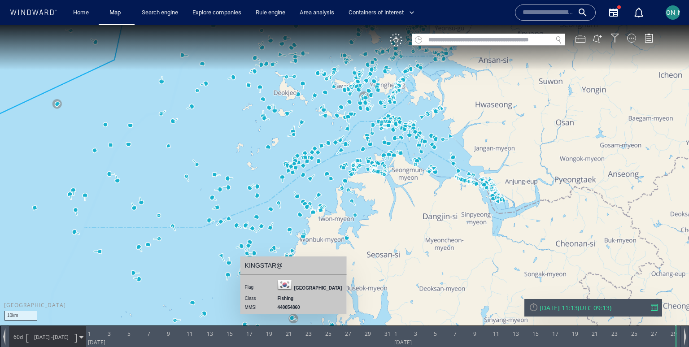
click at [207, 137] on canvas "Map" at bounding box center [344, 181] width 689 height 313
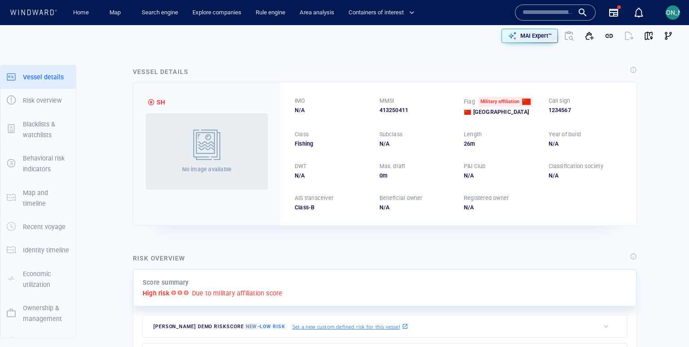
drag, startPoint x: 411, startPoint y: 109, endPoint x: 373, endPoint y: 109, distance: 37.3
click at [374, 109] on div "IMO N/A MMSI 413250411 Flag Military affiliation China Call sign 1234567 Class …" at bounding box center [459, 154] width 356 height 143
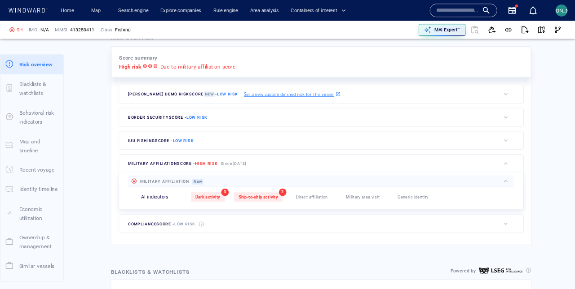
scroll to position [23, 0]
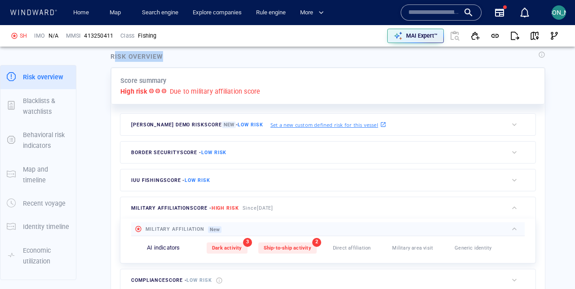
drag, startPoint x: 113, startPoint y: 57, endPoint x: 180, endPoint y: 57, distance: 67.8
click at [180, 57] on div "Risk overview" at bounding box center [328, 57] width 438 height 16
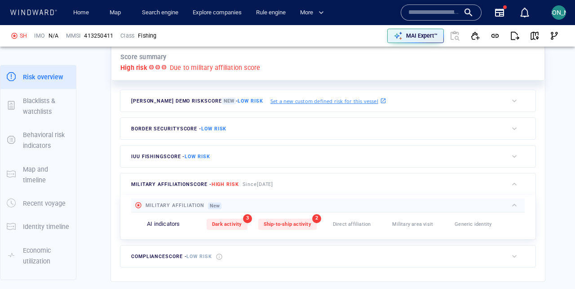
scroll to position [252, 0]
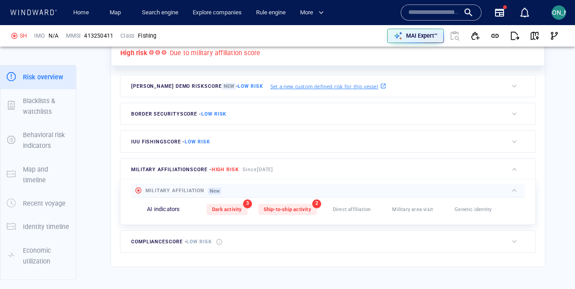
click at [229, 113] on div at bounding box center [230, 113] width 4 height 13
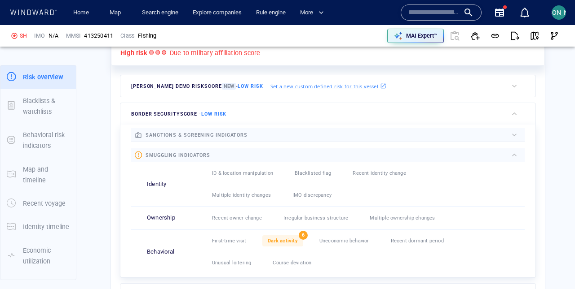
click at [229, 113] on div at bounding box center [230, 113] width 4 height 13
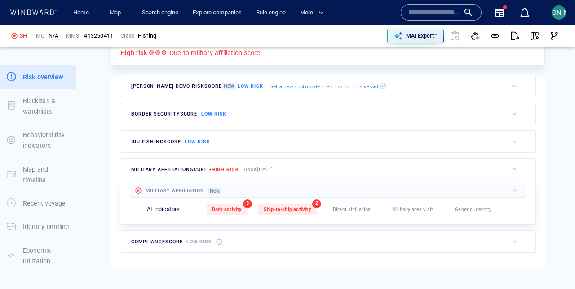
click at [219, 142] on div at bounding box center [217, 141] width 4 height 13
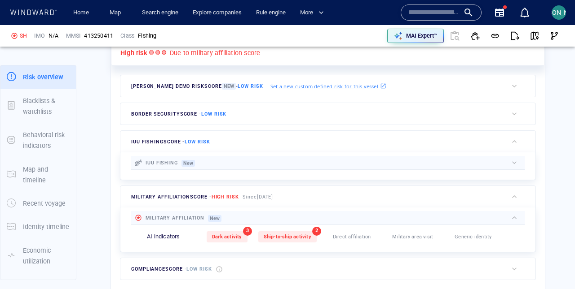
click at [219, 142] on div at bounding box center [217, 141] width 4 height 13
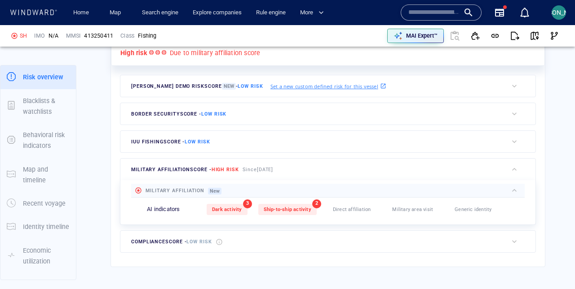
click at [198, 242] on span "Low risk" at bounding box center [198, 242] width 25 height 6
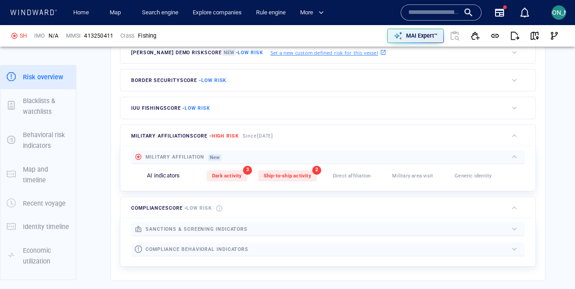
scroll to position [287, 0]
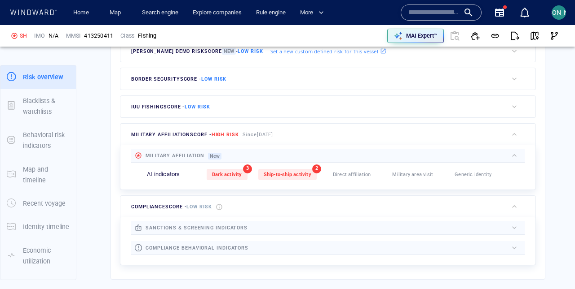
click at [205, 206] on span "Low risk" at bounding box center [198, 207] width 25 height 6
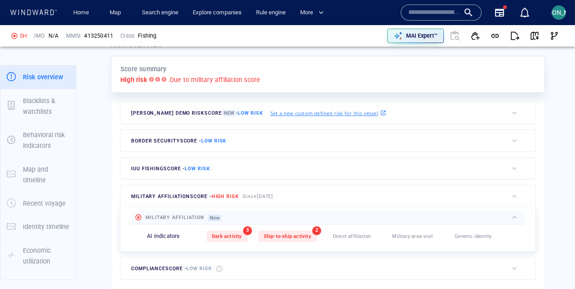
scroll to position [220, 0]
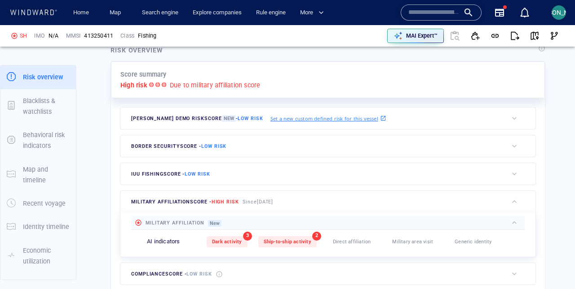
click at [457, 121] on div "JOHN WWIS DEMO risk score New - Low risk Set a new custom defined risk for this…" at bounding box center [313, 119] width 387 height 22
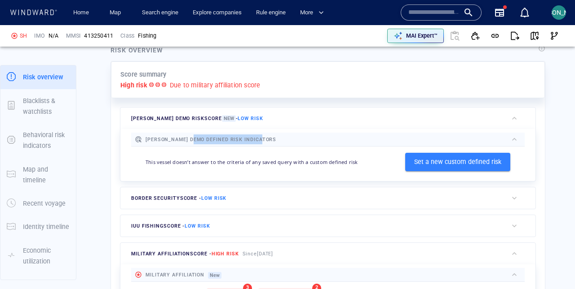
drag, startPoint x: 195, startPoint y: 139, endPoint x: 261, endPoint y: 140, distance: 66.4
click at [261, 140] on span "JOHN WWIS DEMO defined risk indicators" at bounding box center [210, 140] width 131 height 6
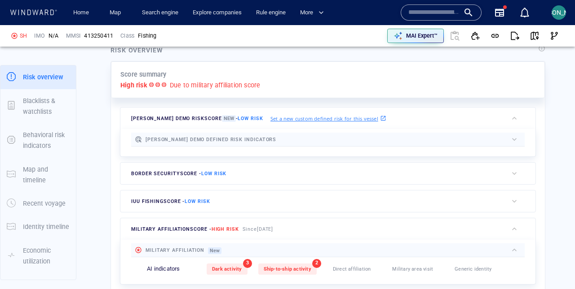
click at [278, 137] on div at bounding box center [391, 140] width 231 height 10
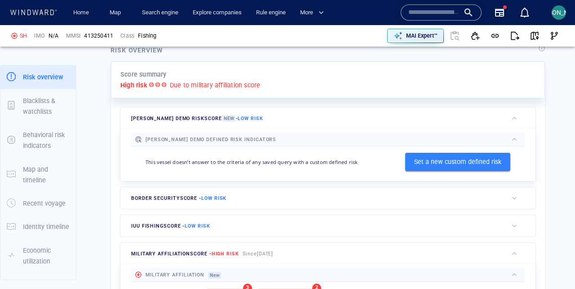
click at [507, 139] on div at bounding box center [391, 140] width 231 height 10
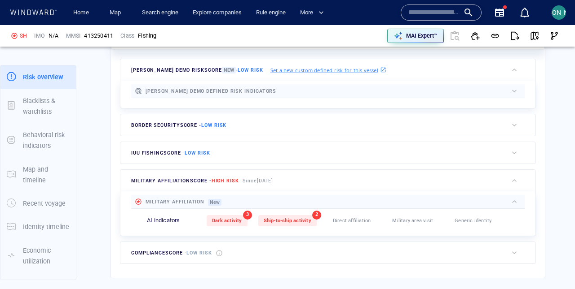
scroll to position [274, 0]
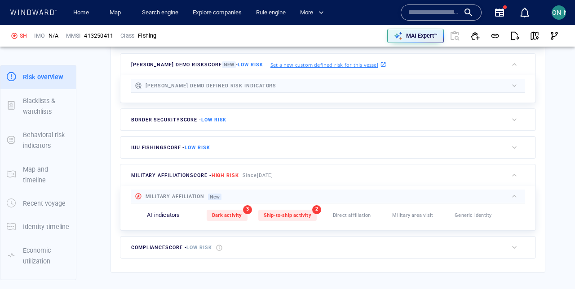
drag, startPoint x: 244, startPoint y: 173, endPoint x: 289, endPoint y: 173, distance: 44.9
click at [273, 173] on span "Since 5 Sept 2025" at bounding box center [257, 176] width 31 height 6
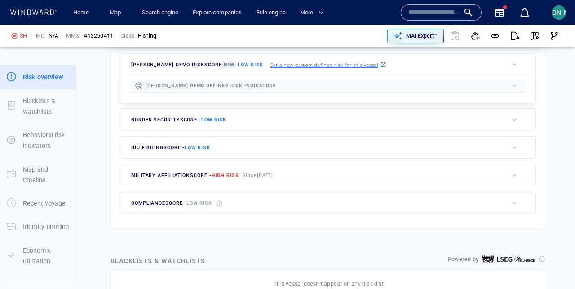
click at [312, 172] on div "military affiliation score - High risk Since 5 Sept 2025" at bounding box center [313, 176] width 387 height 22
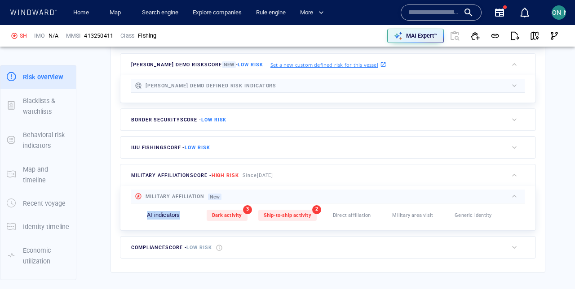
drag, startPoint x: 145, startPoint y: 215, endPoint x: 182, endPoint y: 215, distance: 36.8
click at [182, 215] on div "AI indicators Dark activity 3 Ship-to-ship activity 2 Direct affiliation 0 Mili…" at bounding box center [327, 215] width 393 height 23
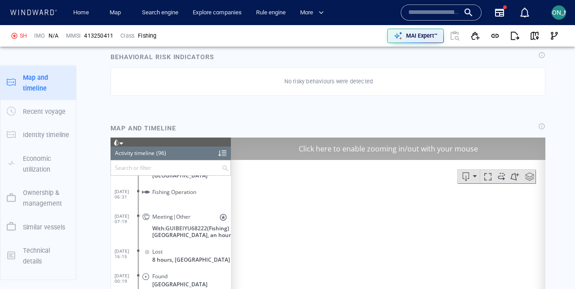
scroll to position [593, 0]
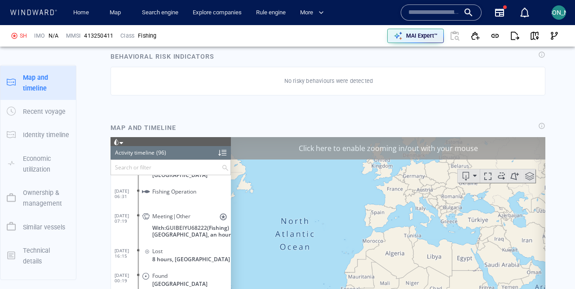
click at [436, 147] on div "Click here to enable zooming in/out with your mouse" at bounding box center [388, 148] width 314 height 22
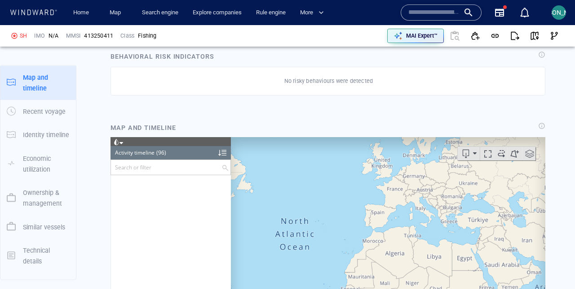
scroll to position [2131, 0]
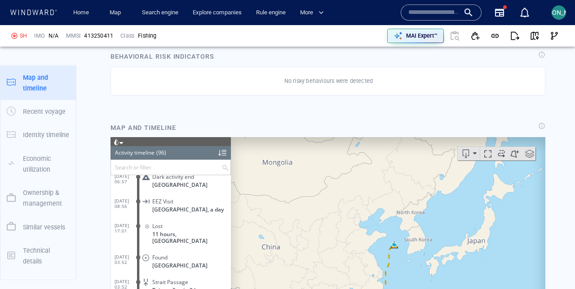
click at [123, 144] on span at bounding box center [121, 143] width 4 height 4
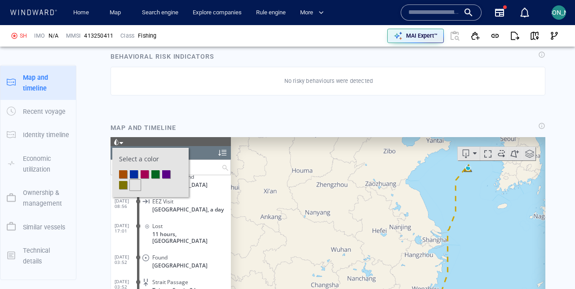
click at [143, 175] on li at bounding box center [144, 174] width 8 height 8
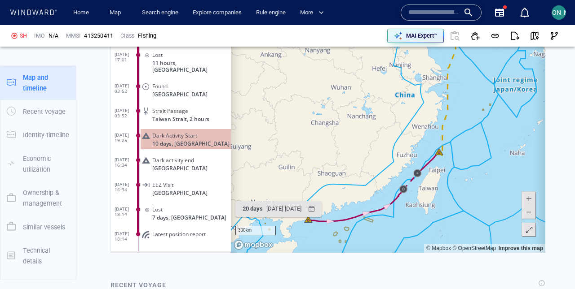
scroll to position [759, 0]
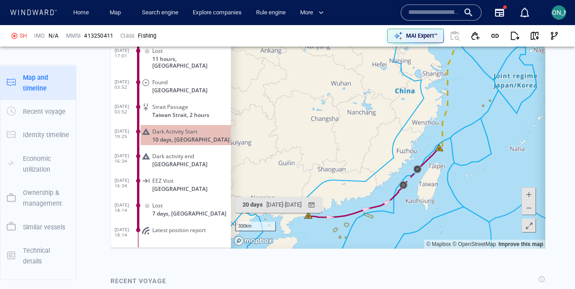
click at [532, 228] on span at bounding box center [528, 225] width 9 height 13
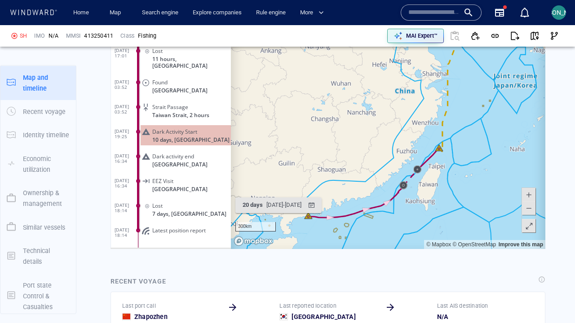
scroll to position [2120, 0]
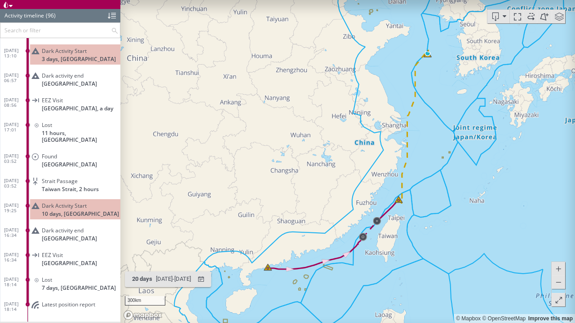
click at [531, 18] on span at bounding box center [530, 16] width 13 height 13
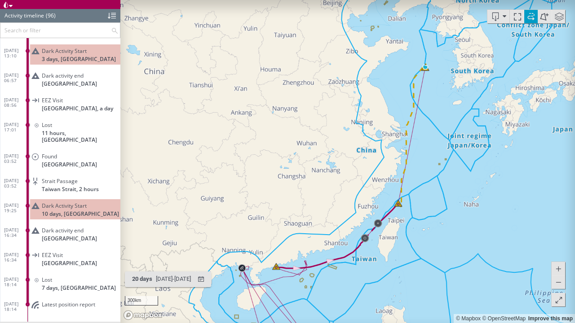
drag, startPoint x: 392, startPoint y: 257, endPoint x: 386, endPoint y: 144, distance: 113.7
click at [386, 144] on canvas "Map" at bounding box center [347, 161] width 454 height 323
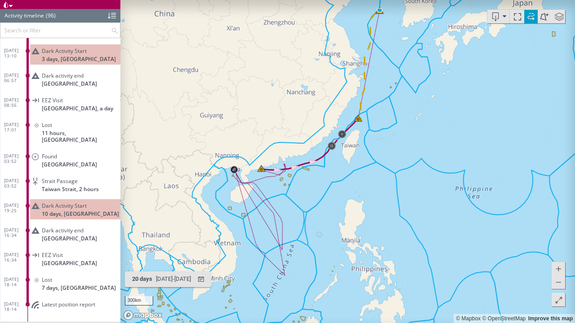
drag, startPoint x: 395, startPoint y: 171, endPoint x: 360, endPoint y: 184, distance: 37.2
click at [360, 184] on canvas "Map" at bounding box center [347, 161] width 454 height 323
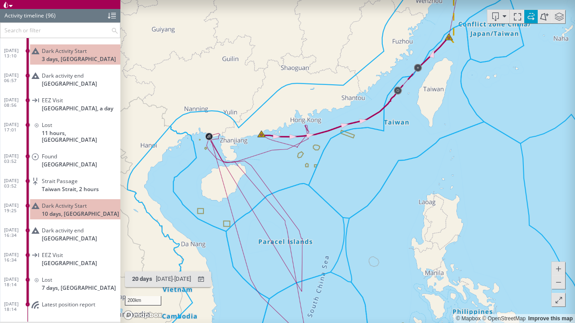
drag, startPoint x: 257, startPoint y: 194, endPoint x: 261, endPoint y: 179, distance: 15.4
click at [261, 179] on canvas "Map" at bounding box center [347, 161] width 454 height 323
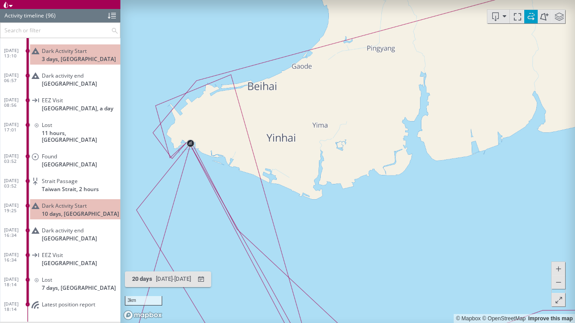
drag, startPoint x: 204, startPoint y: 137, endPoint x: 228, endPoint y: 171, distance: 40.9
click at [228, 171] on canvas "Map" at bounding box center [347, 161] width 454 height 323
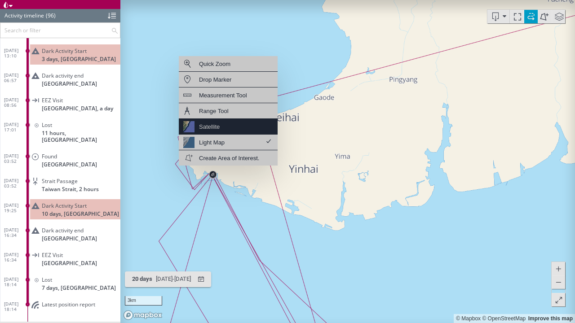
click at [214, 129] on div "Satellite" at bounding box center [209, 126] width 21 height 11
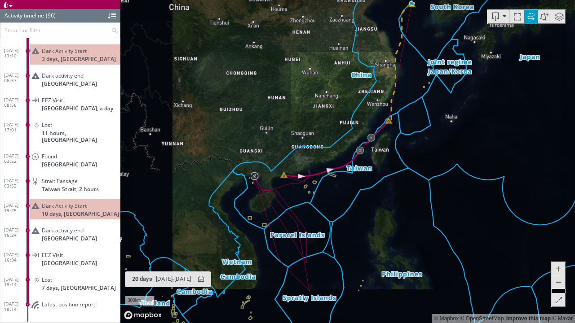
drag, startPoint x: 358, startPoint y: 187, endPoint x: 350, endPoint y: 112, distance: 74.9
click at [358, 102] on canvas "Map" at bounding box center [347, 161] width 454 height 323
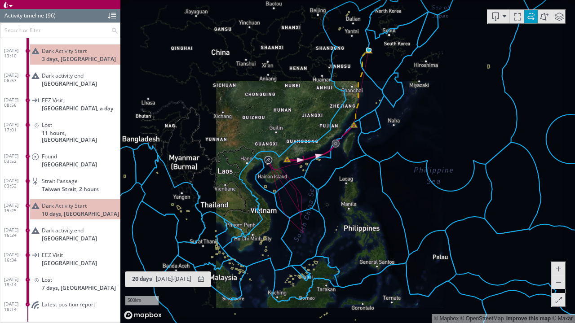
drag, startPoint x: 372, startPoint y: 137, endPoint x: 333, endPoint y: 183, distance: 60.5
click at [332, 184] on canvas "Map" at bounding box center [347, 161] width 454 height 323
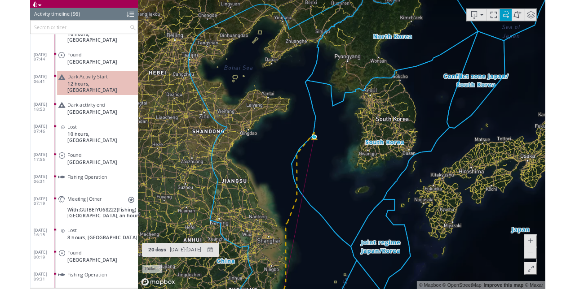
scroll to position [1741, 0]
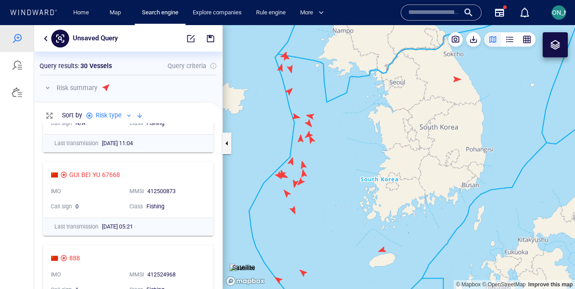
scroll to position [392, 0]
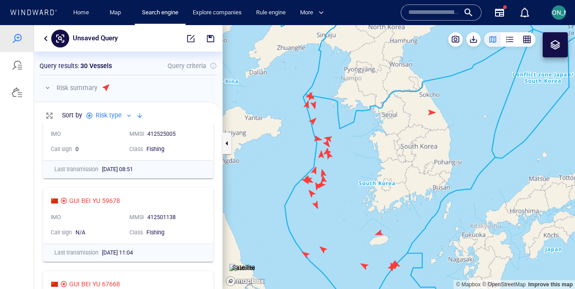
drag, startPoint x: 358, startPoint y: 197, endPoint x: 371, endPoint y: 168, distance: 31.4
click at [371, 168] on canvas "Map" at bounding box center [399, 157] width 352 height 264
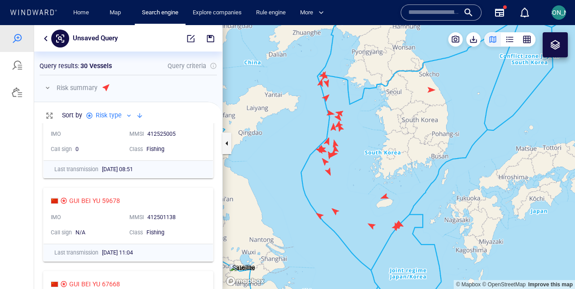
drag, startPoint x: 317, startPoint y: 176, endPoint x: 328, endPoint y: 176, distance: 10.8
click at [328, 176] on canvas "Map" at bounding box center [399, 157] width 352 height 264
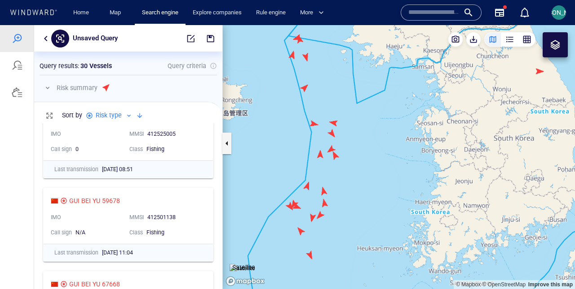
drag, startPoint x: 357, startPoint y: 149, endPoint x: 343, endPoint y: 221, distance: 73.6
click at [343, 221] on canvas "Map" at bounding box center [399, 157] width 352 height 264
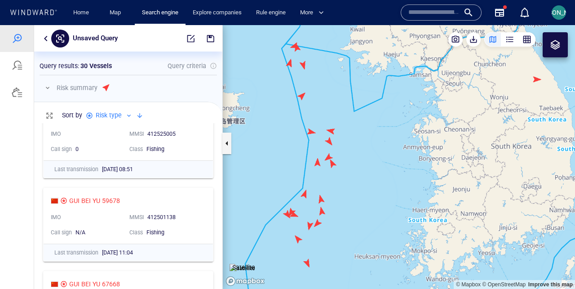
click at [552, 48] on div at bounding box center [554, 44] width 11 height 11
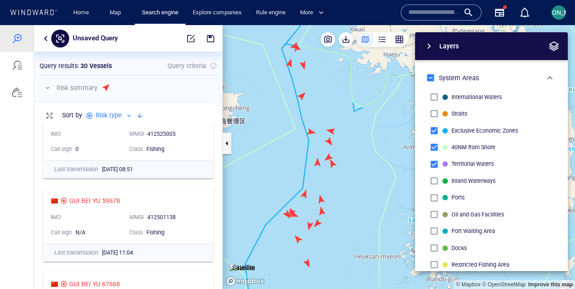
click at [340, 189] on div "Layers System Areas International Waters Straits Exclusive Economic Zones 40NM …" at bounding box center [443, 151] width 247 height 239
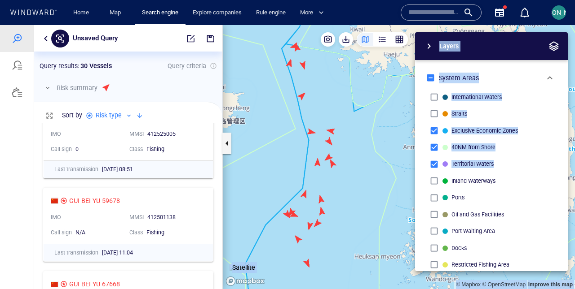
drag, startPoint x: 324, startPoint y: 189, endPoint x: 279, endPoint y: 182, distance: 45.4
click at [278, 182] on div "© Mapbox © OpenStreetMap Improve this map Satellite Layers System Areas Interna…" at bounding box center [399, 157] width 352 height 264
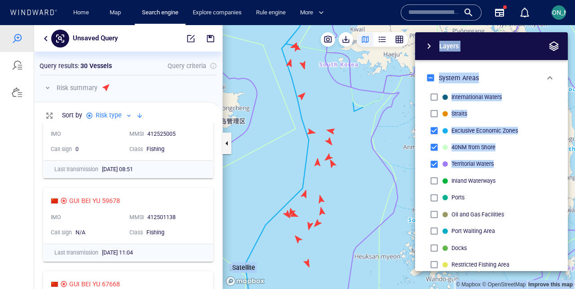
drag, startPoint x: 330, startPoint y: 187, endPoint x: 298, endPoint y: 182, distance: 33.1
click at [297, 182] on div "© Mapbox © OpenStreetMap Improve this map Satellite Layers System Areas Interna…" at bounding box center [399, 157] width 352 height 264
drag, startPoint x: 308, startPoint y: 185, endPoint x: 283, endPoint y: 185, distance: 25.6
click at [283, 185] on canvas "Map" at bounding box center [399, 157] width 352 height 264
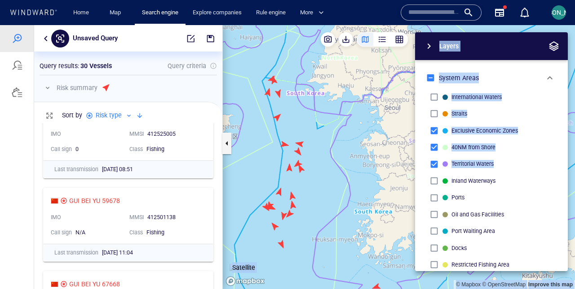
drag, startPoint x: 282, startPoint y: 185, endPoint x: 289, endPoint y: 175, distance: 12.5
click at [289, 175] on canvas "Map" at bounding box center [399, 157] width 352 height 264
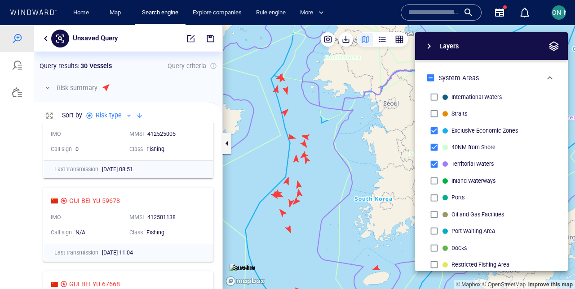
click at [379, 266] on div "Layers System Areas International Waters Straits Exclusive Economic Zones 40NM …" at bounding box center [443, 151] width 247 height 239
click at [379, 267] on div "Layers System Areas International Waters Straits Exclusive Economic Zones 40NM …" at bounding box center [443, 151] width 247 height 239
click at [377, 268] on div "Layers System Areas International Waters Straits Exclusive Economic Zones 40NM …" at bounding box center [443, 151] width 247 height 239
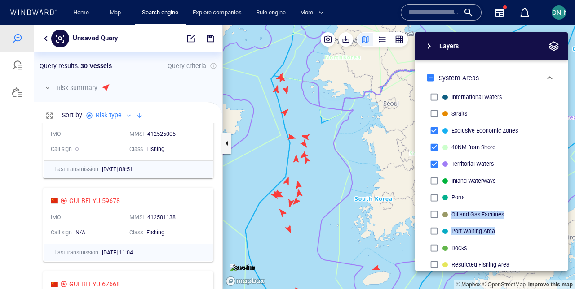
drag, startPoint x: 382, startPoint y: 255, endPoint x: 382, endPoint y: 211, distance: 44.4
click at [382, 211] on div "Layers System Areas International Waters Straits Exclusive Economic Zones 40NM …" at bounding box center [443, 151] width 247 height 239
click at [554, 44] on span "button" at bounding box center [553, 46] width 11 height 11
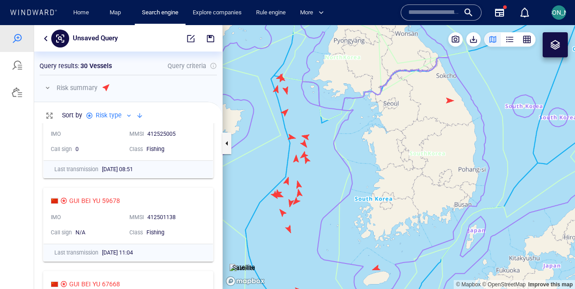
drag, startPoint x: 402, startPoint y: 246, endPoint x: 399, endPoint y: 211, distance: 34.7
click at [399, 211] on canvas "Map" at bounding box center [399, 157] width 352 height 264
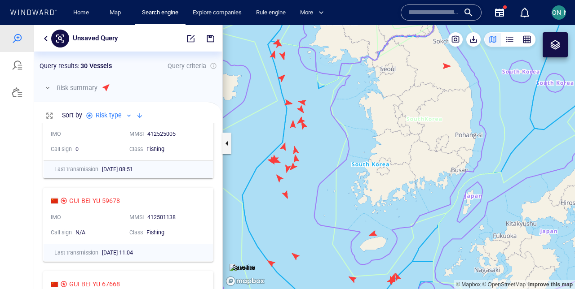
click at [374, 232] on canvas "Map" at bounding box center [399, 157] width 352 height 264
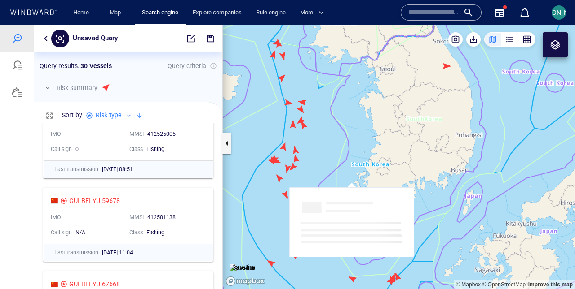
drag, startPoint x: 336, startPoint y: 193, endPoint x: 315, endPoint y: 141, distance: 56.0
click at [315, 141] on canvas "Map" at bounding box center [399, 157] width 352 height 264
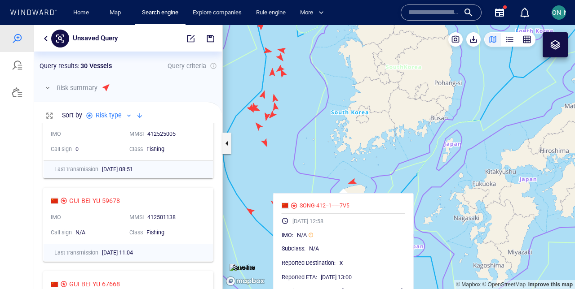
drag, startPoint x: 312, startPoint y: 151, endPoint x: 303, endPoint y: 160, distance: 12.7
click at [303, 160] on canvas "Map" at bounding box center [399, 157] width 352 height 264
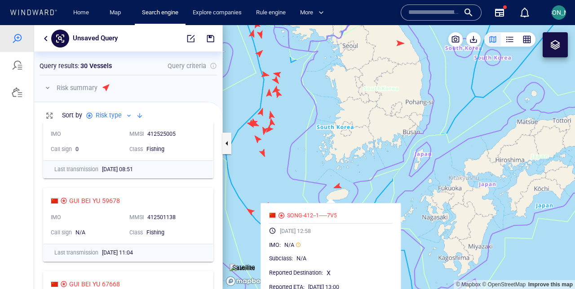
drag, startPoint x: 303, startPoint y: 160, endPoint x: 297, endPoint y: 173, distance: 13.9
click at [297, 173] on canvas "Map" at bounding box center [399, 157] width 352 height 264
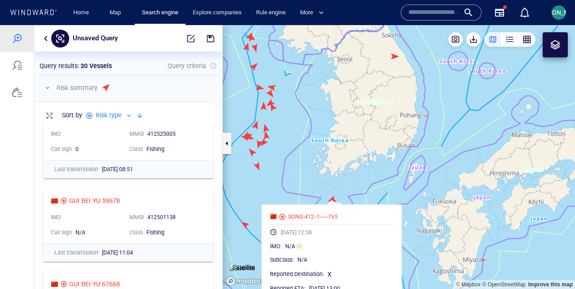
click at [297, 173] on canvas "Map" at bounding box center [399, 157] width 352 height 264
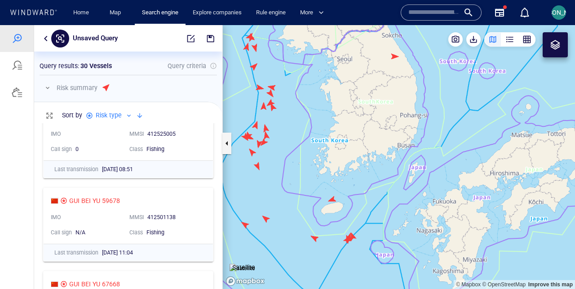
click at [46, 41] on button "button" at bounding box center [45, 38] width 11 height 11
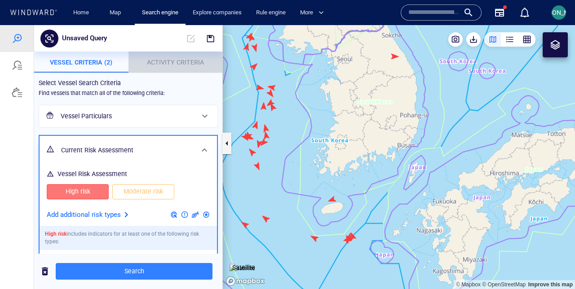
click at [182, 69] on button "Activity Criteria" at bounding box center [175, 63] width 94 height 22
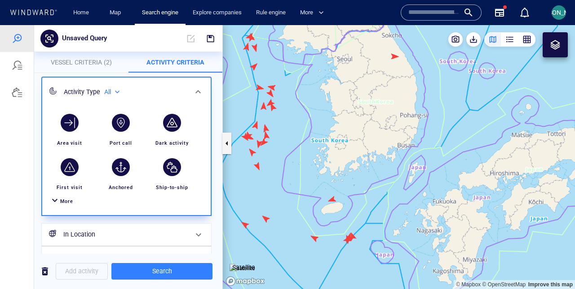
click at [73, 204] on div "More" at bounding box center [127, 201] width 158 height 17
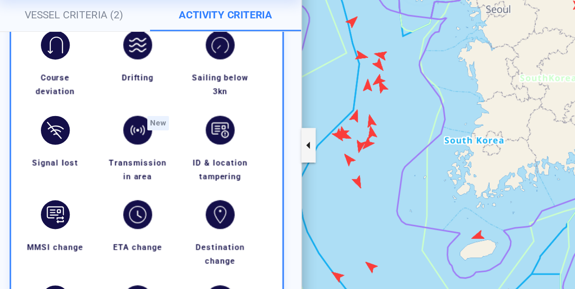
scroll to position [173, 0]
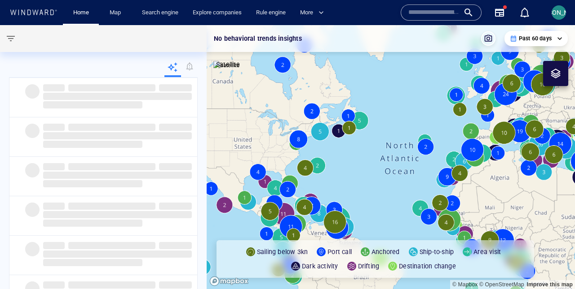
drag, startPoint x: 550, startPoint y: 208, endPoint x: 293, endPoint y: 185, distance: 258.2
click at [292, 185] on canvas "Map" at bounding box center [390, 157] width 368 height 264
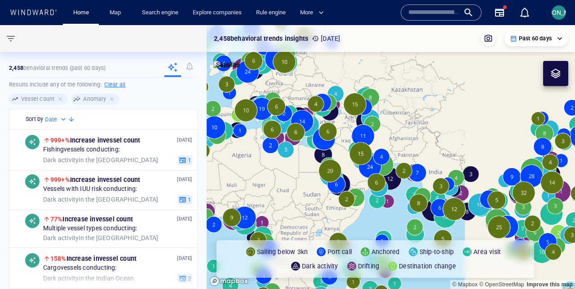
drag, startPoint x: 499, startPoint y: 168, endPoint x: 361, endPoint y: 153, distance: 139.1
click at [360, 153] on canvas "Map" at bounding box center [390, 157] width 368 height 264
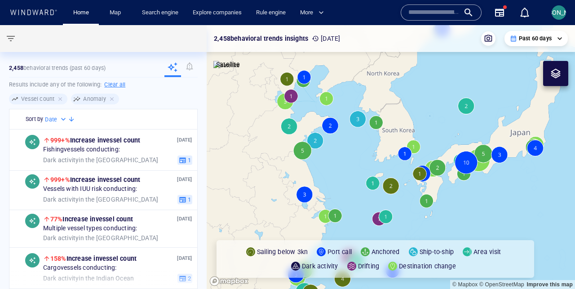
drag, startPoint x: 406, startPoint y: 123, endPoint x: 346, endPoint y: 173, distance: 78.3
click at [346, 173] on canvas "Map" at bounding box center [390, 157] width 368 height 264
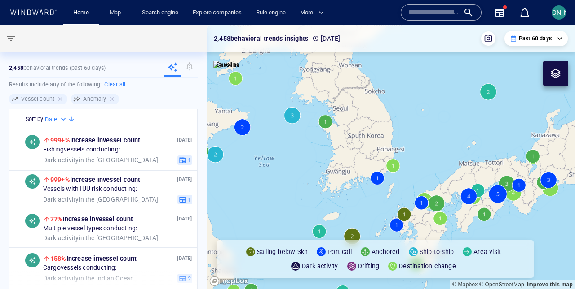
drag, startPoint x: 333, startPoint y: 153, endPoint x: 296, endPoint y: 156, distance: 37.4
click at [295, 156] on canvas "Map" at bounding box center [390, 157] width 368 height 264
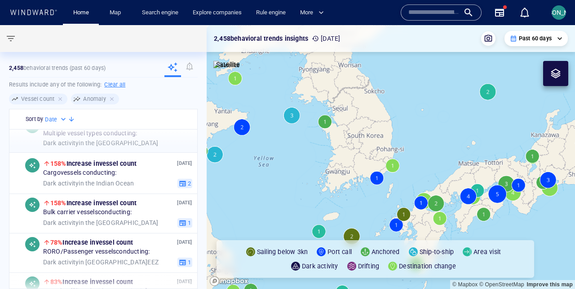
scroll to position [105, 0]
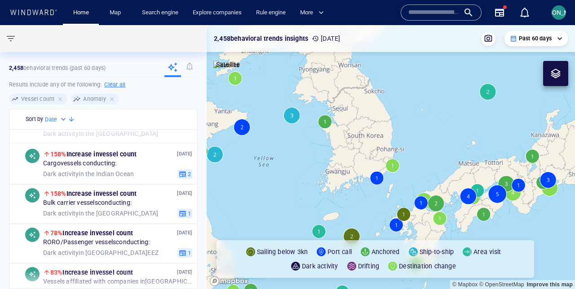
click at [557, 40] on div "Past 60 days" at bounding box center [535, 39] width 53 height 8
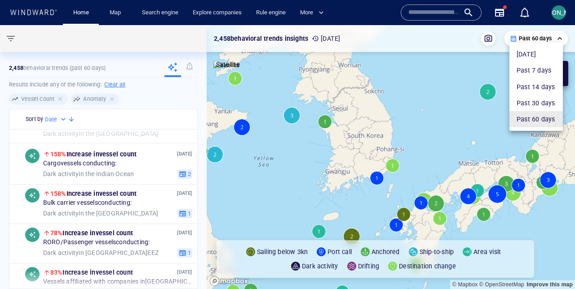
click at [354, 127] on div at bounding box center [287, 144] width 575 height 289
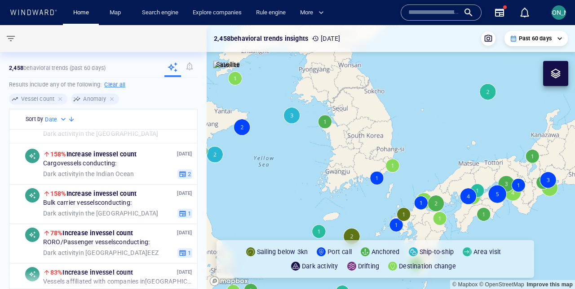
click at [325, 120] on canvas "Map" at bounding box center [390, 157] width 368 height 264
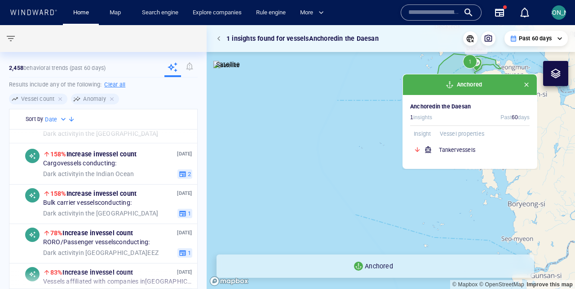
drag, startPoint x: 345, startPoint y: 198, endPoint x: 371, endPoint y: 176, distance: 34.4
click at [345, 198] on canvas "Map" at bounding box center [390, 157] width 368 height 264
click at [528, 82] on span "button" at bounding box center [525, 84] width 7 height 7
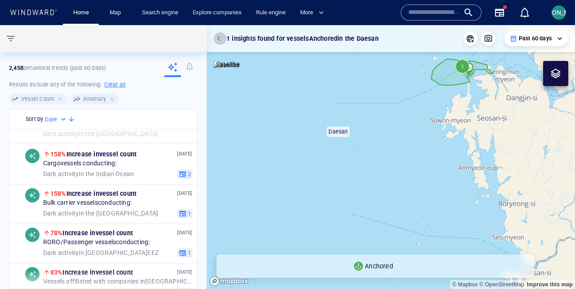
click at [216, 40] on button "button" at bounding box center [220, 38] width 13 height 13
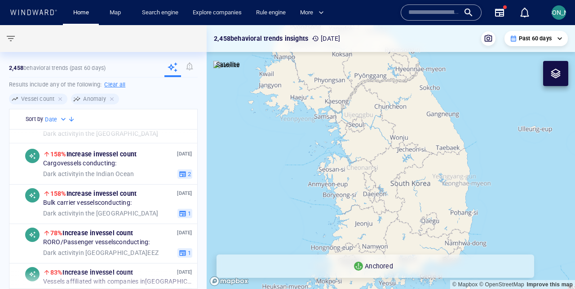
click at [275, 177] on canvas "Map" at bounding box center [390, 157] width 368 height 264
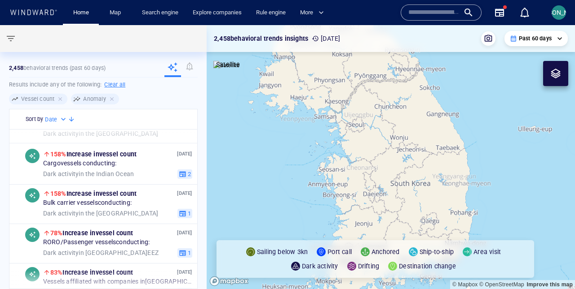
drag, startPoint x: 271, startPoint y: 195, endPoint x: 311, endPoint y: 149, distance: 61.4
click at [311, 148] on canvas "Map" at bounding box center [390, 157] width 368 height 264
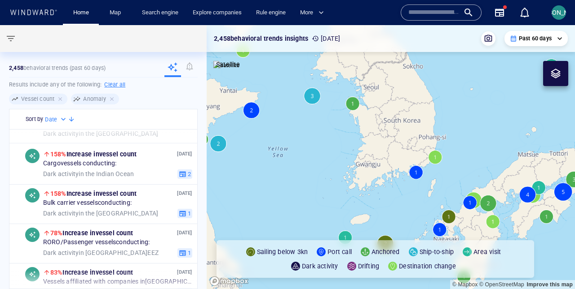
drag, startPoint x: 307, startPoint y: 216, endPoint x: 289, endPoint y: 185, distance: 35.6
click at [289, 185] on canvas "Map" at bounding box center [390, 157] width 368 height 264
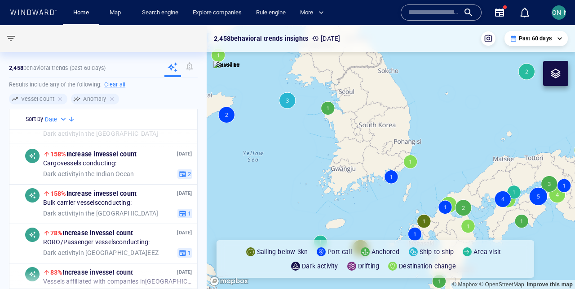
click at [501, 11] on icon "button" at bounding box center [499, 12] width 11 height 11
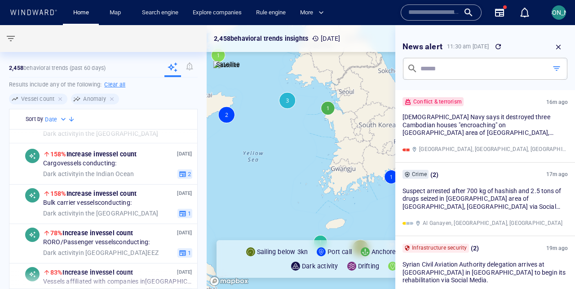
drag, startPoint x: 365, startPoint y: 183, endPoint x: 307, endPoint y: 188, distance: 57.7
click at [307, 188] on canvas "Map" at bounding box center [390, 157] width 368 height 264
